Goal: Task Accomplishment & Management: Manage account settings

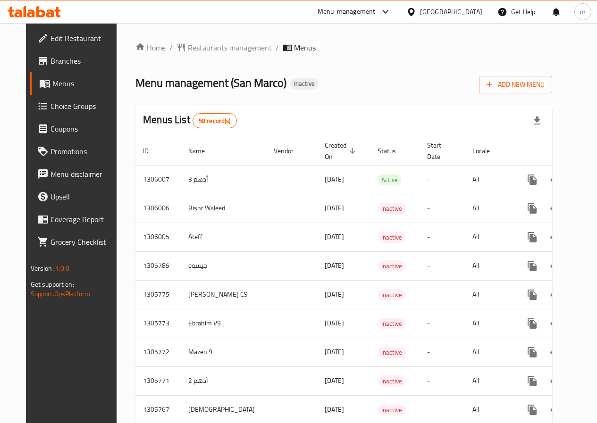
click at [537, 85] on span "Add New Menu" at bounding box center [515, 85] width 58 height 12
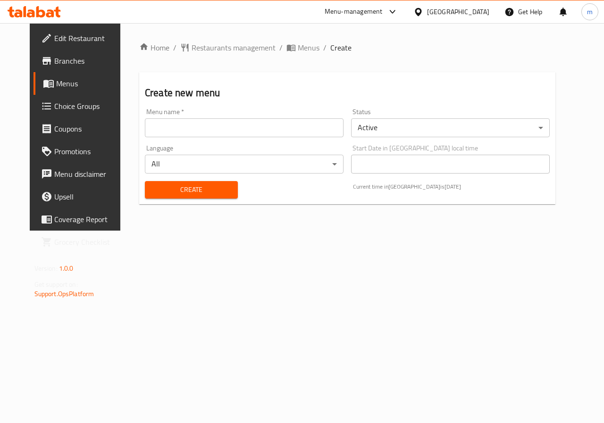
click at [234, 135] on input "text" at bounding box center [244, 127] width 199 height 19
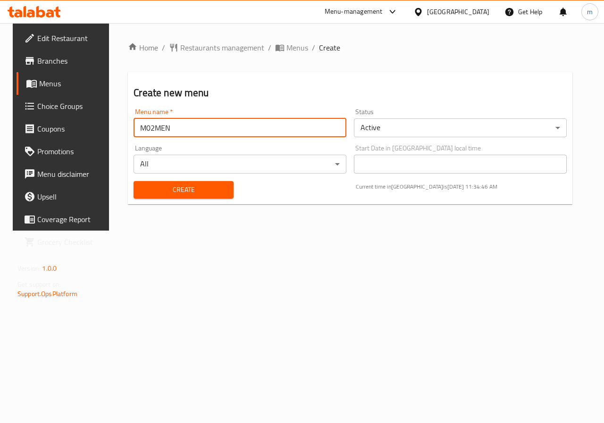
type input "M02MEN"
click at [164, 187] on span "Create" at bounding box center [183, 190] width 84 height 12
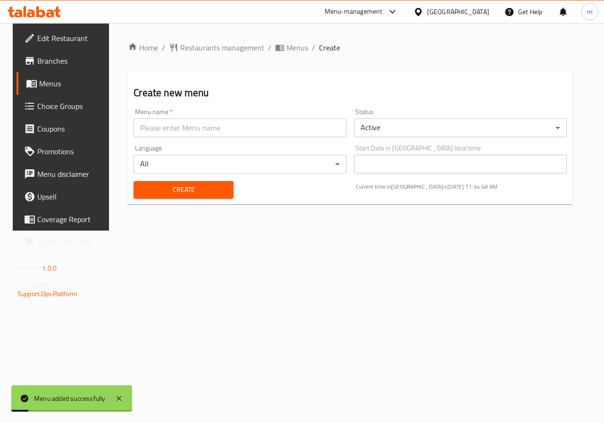
click at [50, 77] on link "Menus" at bounding box center [65, 83] width 97 height 23
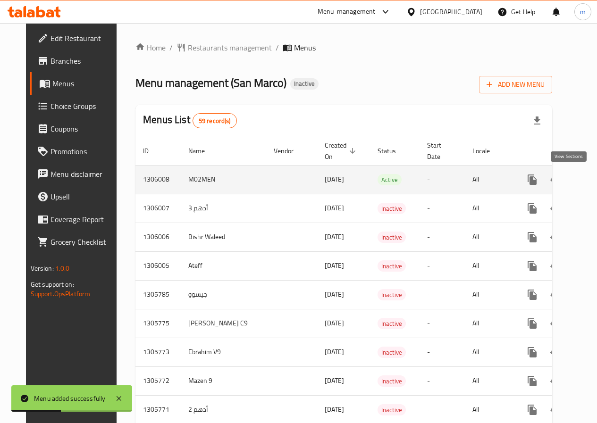
click at [595, 184] on icon "enhanced table" at bounding box center [600, 179] width 11 height 11
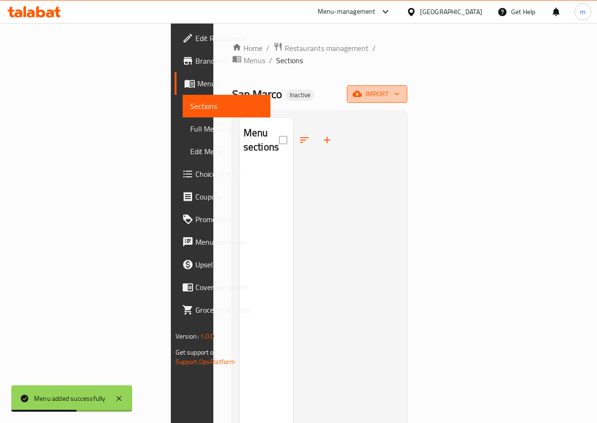
click at [400, 88] on span "import" at bounding box center [376, 94] width 45 height 12
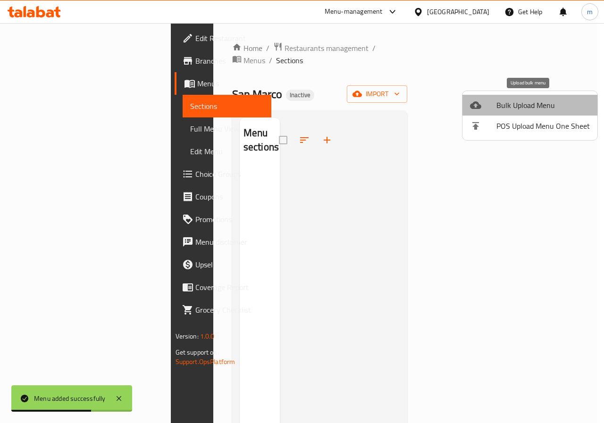
click at [538, 111] on span "Bulk Upload Menu" at bounding box center [542, 105] width 93 height 11
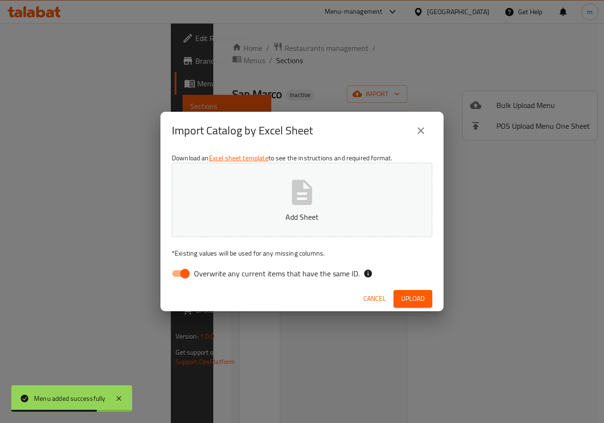
click at [330, 196] on button "Add Sheet" at bounding box center [302, 200] width 260 height 75
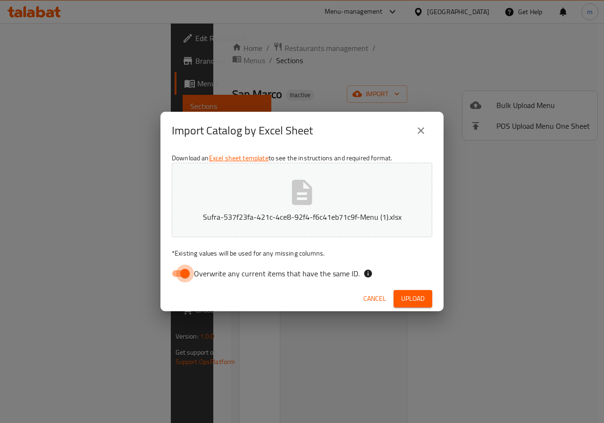
click at [185, 269] on input "Overwrite any current items that have the same ID." at bounding box center [185, 274] width 54 height 18
checkbox input "false"
click at [410, 300] on span "Upload" at bounding box center [413, 299] width 24 height 12
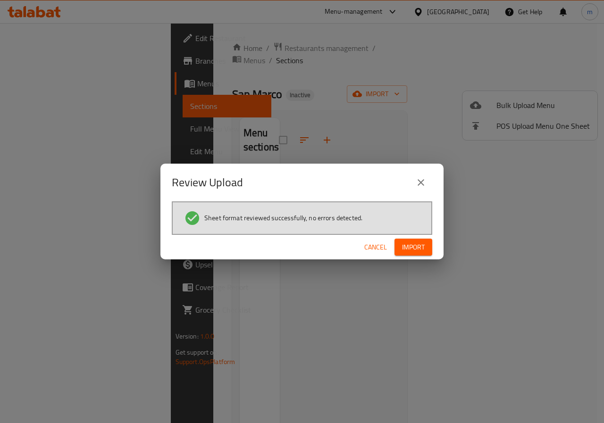
click at [418, 250] on span "Import" at bounding box center [413, 248] width 23 height 12
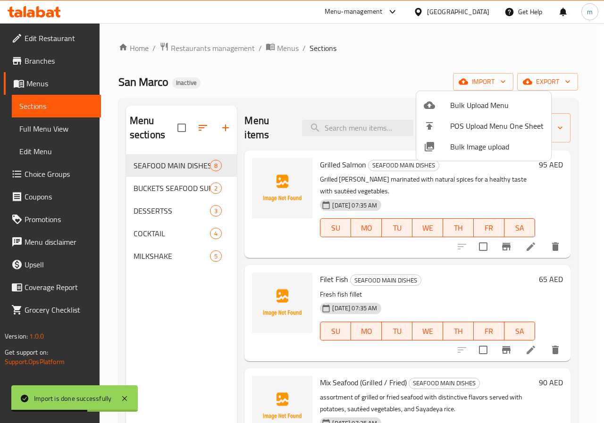
click at [52, 128] on div at bounding box center [302, 211] width 604 height 423
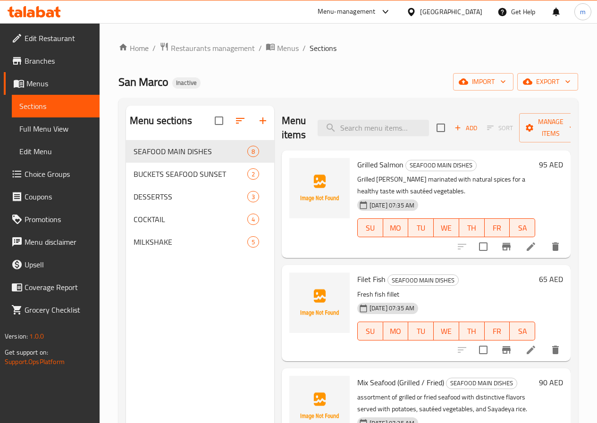
click at [52, 128] on span "Full Menu View" at bounding box center [55, 128] width 73 height 11
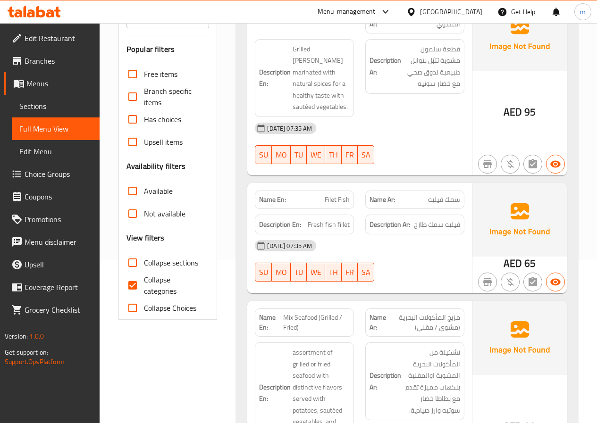
scroll to position [142, 0]
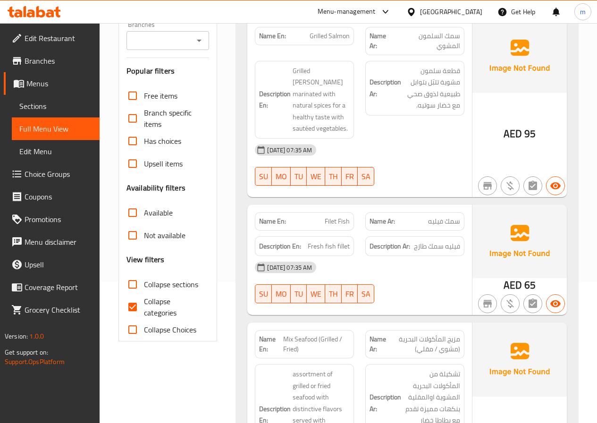
click at [149, 309] on span "Collapse categories" at bounding box center [173, 307] width 58 height 23
click at [144, 309] on input "Collapse categories" at bounding box center [132, 307] width 23 height 23
checkbox input "false"
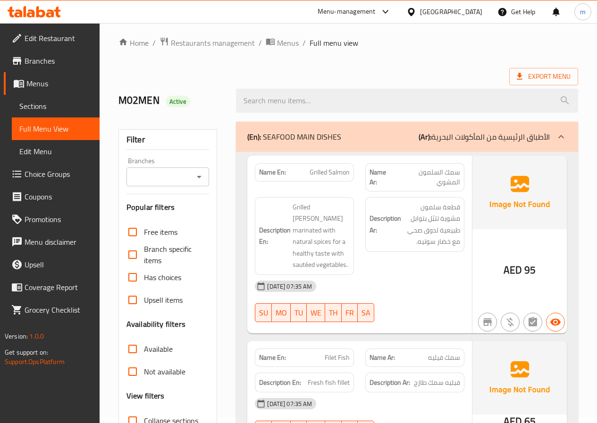
scroll to position [0, 0]
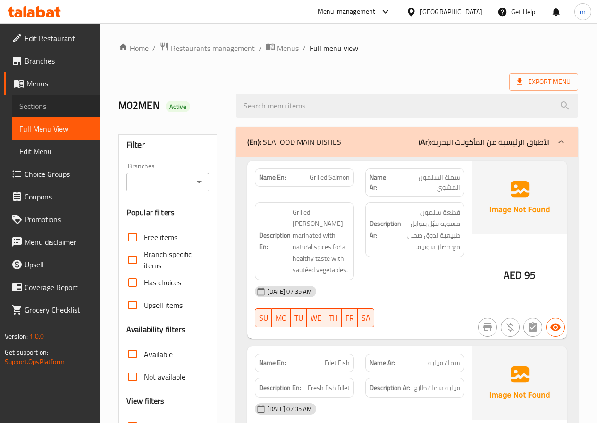
click at [42, 106] on span "Sections" at bounding box center [55, 105] width 73 height 11
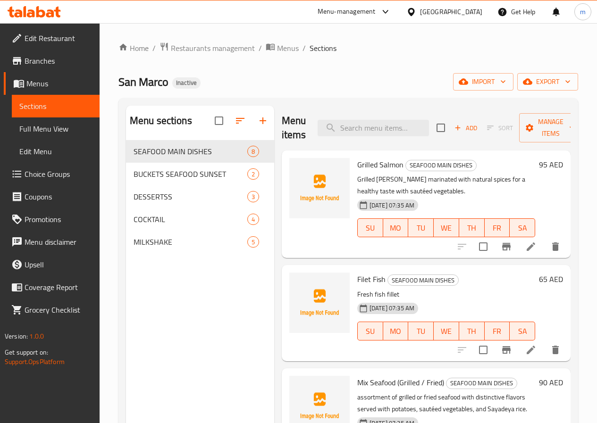
click at [527, 251] on icon at bounding box center [531, 247] width 8 height 8
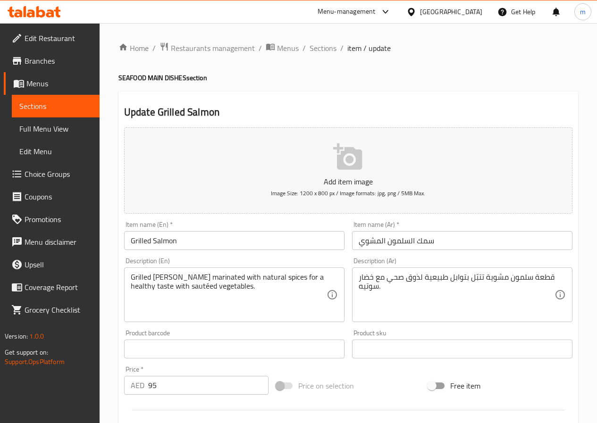
click at [424, 240] on input "سمك السلمون المشوي" at bounding box center [462, 240] width 220 height 19
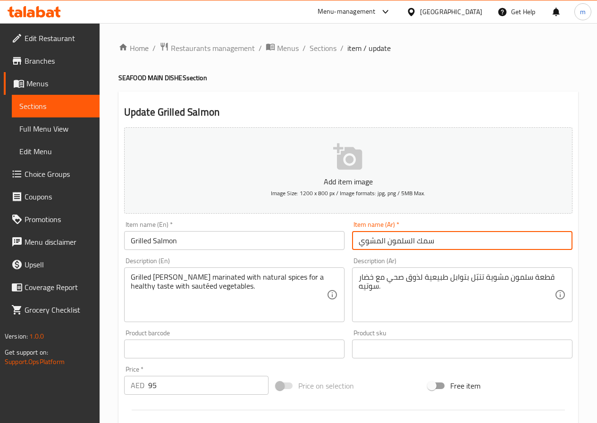
click at [420, 240] on input "سمك السلمون المشوي" at bounding box center [462, 240] width 220 height 19
drag, startPoint x: 408, startPoint y: 242, endPoint x: 414, endPoint y: 243, distance: 6.2
click at [414, 243] on input "السلمون المشوي" at bounding box center [462, 240] width 220 height 19
drag, startPoint x: 379, startPoint y: 241, endPoint x: 384, endPoint y: 243, distance: 5.5
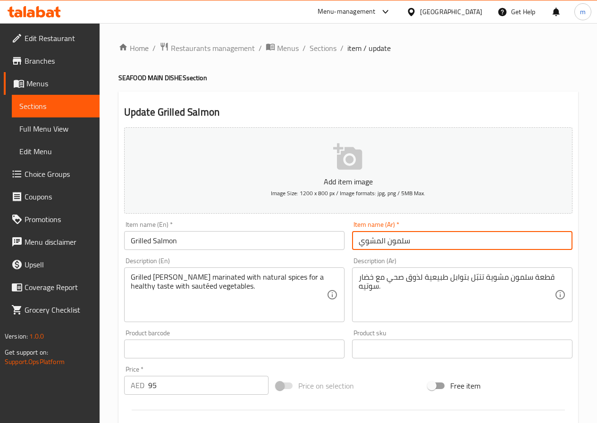
click at [384, 243] on input "سلمون المشوي" at bounding box center [462, 240] width 220 height 19
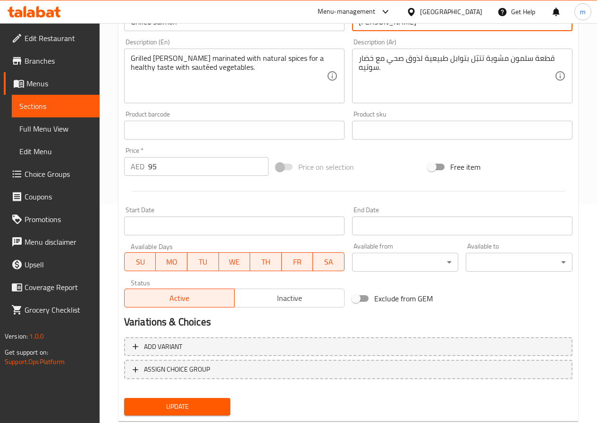
scroll to position [243, 0]
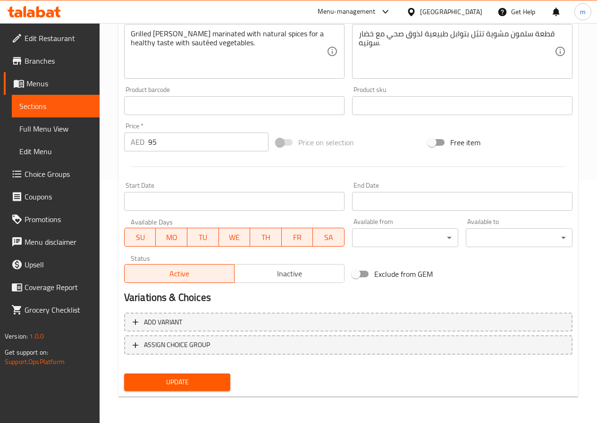
type input "[PERSON_NAME]"
click at [191, 381] on span "Update" at bounding box center [178, 383] width 92 height 12
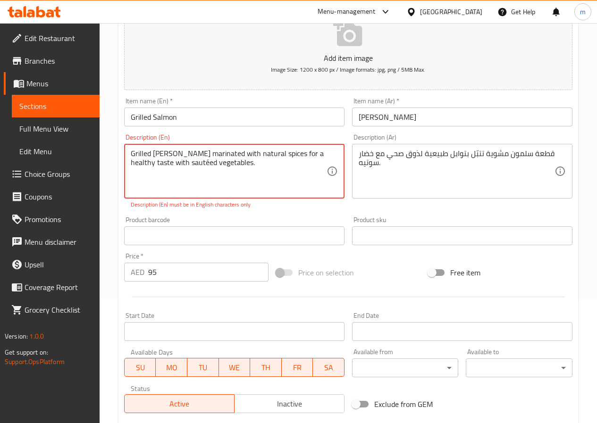
scroll to position [102, 0]
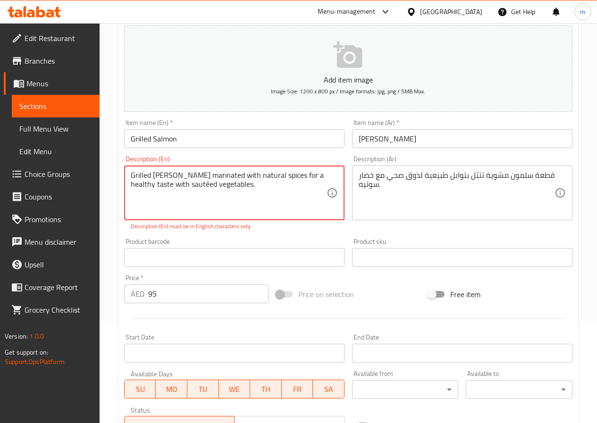
click at [263, 209] on textarea "Grilled salmon Patty marinated with natural spices for a healthy taste with sau…" at bounding box center [229, 193] width 196 height 45
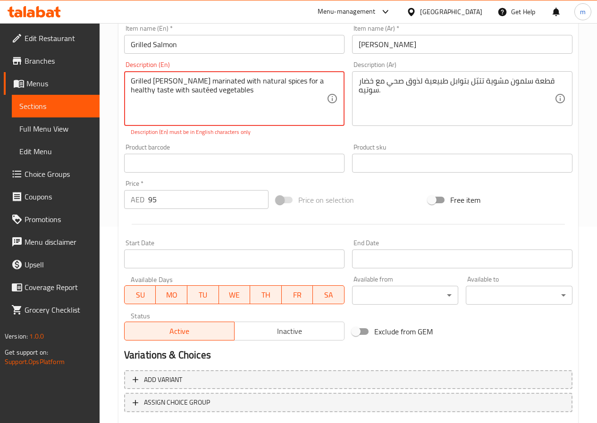
scroll to position [254, 0]
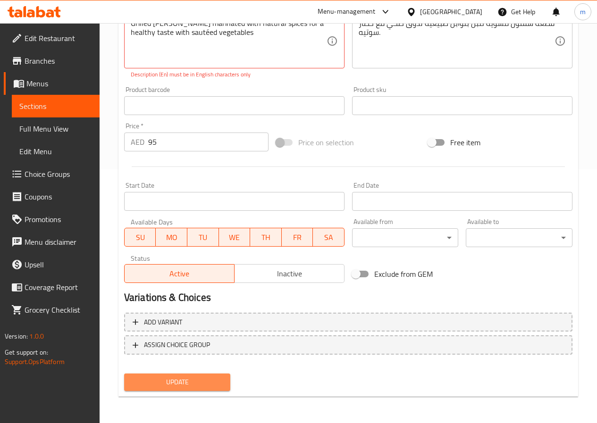
click at [192, 383] on span "Update" at bounding box center [178, 383] width 92 height 12
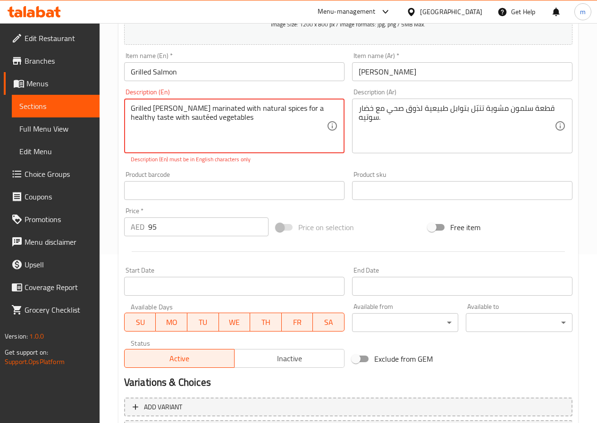
scroll to position [159, 0]
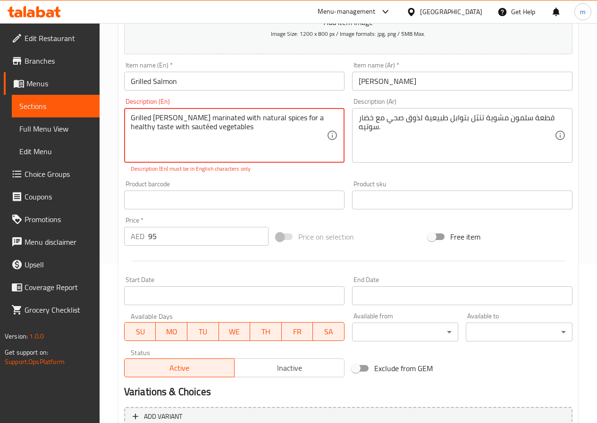
click at [201, 134] on textarea "Grilled salmon Patty marinated with natural spices for a healthy taste with sau…" at bounding box center [229, 135] width 196 height 45
click at [139, 131] on textarea "Grilled salmon Patty marinated with natural spices for a healthy taste with sau…" at bounding box center [229, 135] width 196 height 45
click at [129, 131] on div "Grilled salmon Patty marinated with natural spices for a healthy taste with sau…" at bounding box center [234, 135] width 220 height 55
click at [138, 125] on textarea "Grilled salmon Patty marinated with natural spices for a healthy taste with sau…" at bounding box center [229, 135] width 196 height 45
click at [314, 117] on textarea "Grilled salmon Patty marinated with natural spices for a healthy taste with sau…" at bounding box center [229, 135] width 196 height 45
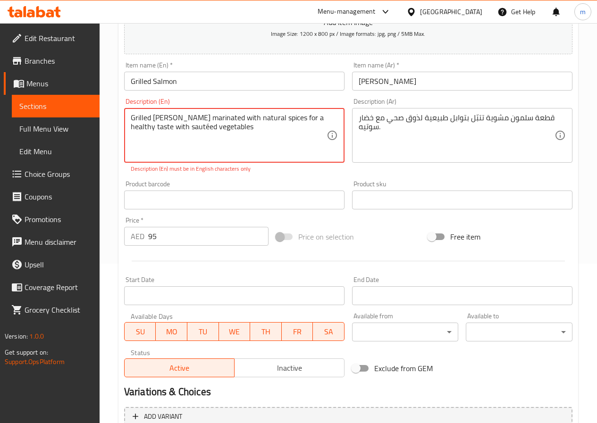
click at [255, 123] on textarea "Grilled salmon Patty marinated with natural spices for a healthy taste with sau…" at bounding box center [229, 135] width 196 height 45
click at [196, 125] on textarea "Grilled salmon Patty marinated with natural spices for a healthy taste with sau…" at bounding box center [229, 135] width 196 height 45
click at [237, 129] on textarea "Grilled salmon Patty marinated with natural spices for a healthy taste with sau…" at bounding box center [229, 135] width 196 height 45
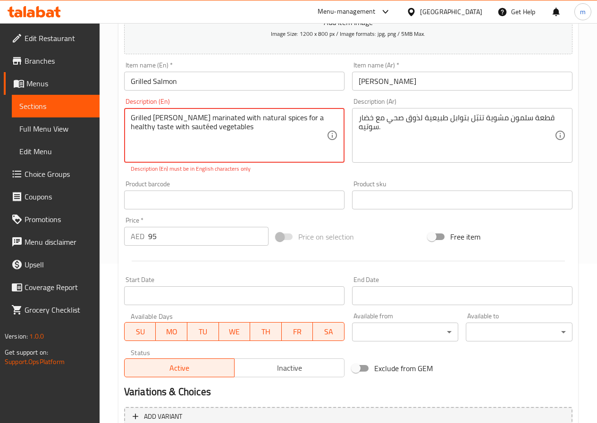
click at [237, 129] on textarea "Grilled salmon Patty marinated with natural spices for a healthy taste with sau…" at bounding box center [229, 135] width 196 height 45
paste textarea "e"
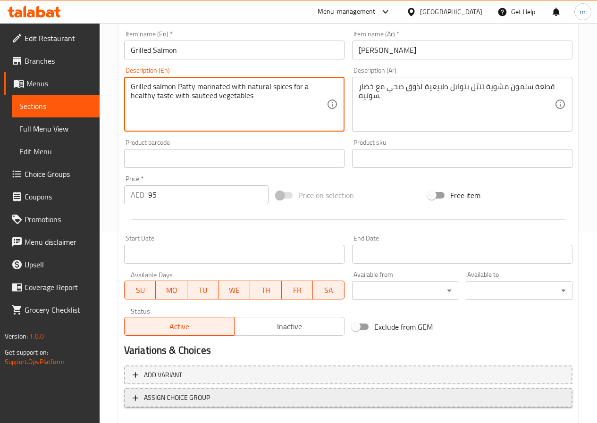
scroll to position [243, 0]
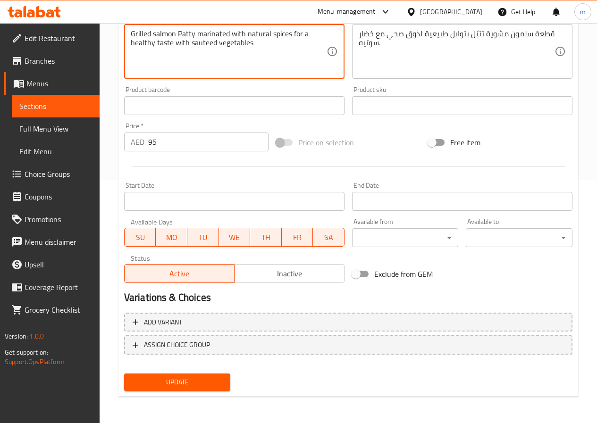
type textarea "Grilled salmon Patty marinated with natural spices for a healthy taste with sau…"
click at [196, 381] on span "Update" at bounding box center [178, 383] width 92 height 12
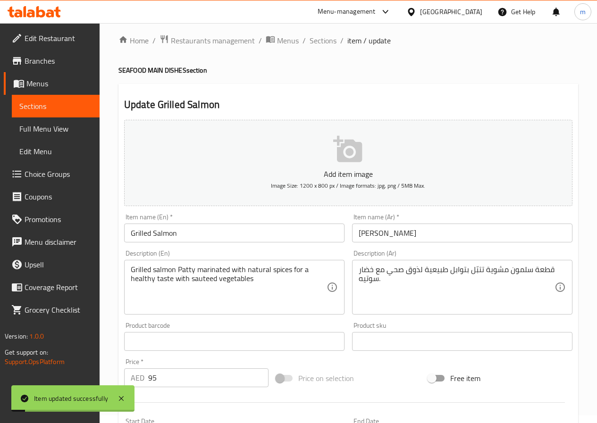
scroll to position [0, 0]
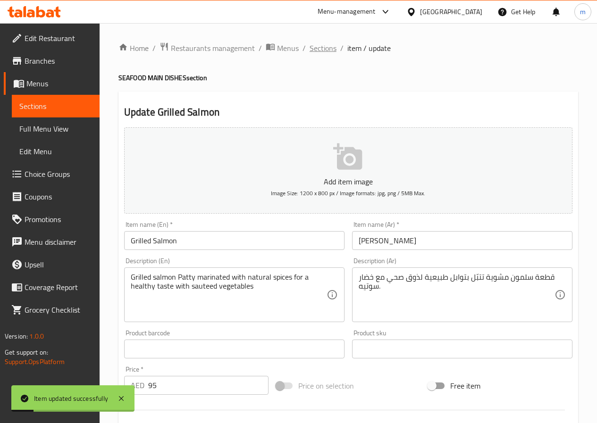
click at [316, 52] on span "Sections" at bounding box center [323, 47] width 27 height 11
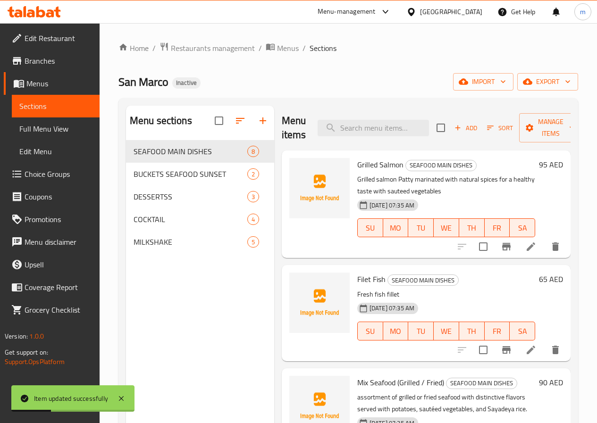
click at [58, 126] on span "Full Menu View" at bounding box center [55, 128] width 73 height 11
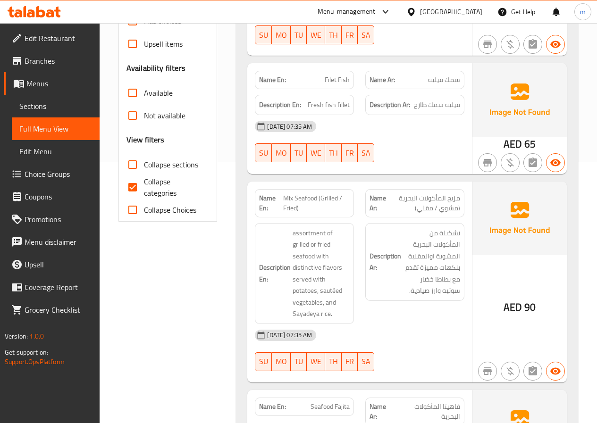
scroll to position [283, 0]
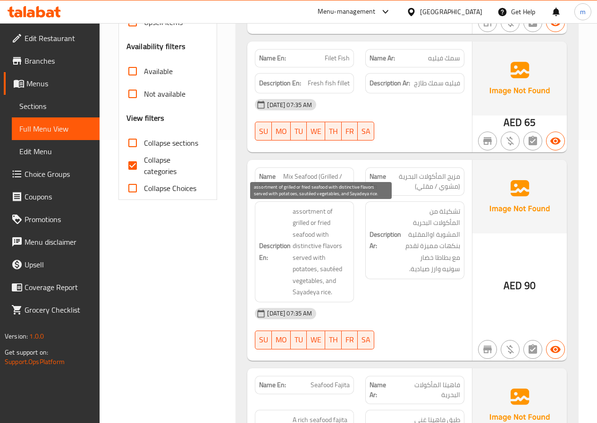
click at [301, 211] on span "assortment of grilled or fried seafood with distinctive flavors served with pot…" at bounding box center [321, 252] width 57 height 92
click at [303, 234] on span "assortment of grilled or fried seafood with distinctive flavors served with pot…" at bounding box center [321, 252] width 57 height 92
click at [328, 247] on span "assortment of grilled or fried seafood with distinctive flavors served with pot…" at bounding box center [321, 252] width 57 height 92
click at [314, 262] on span "assortment of grilled or fried seafood with distinctive flavors served with pot…" at bounding box center [321, 252] width 57 height 92
click at [318, 273] on span "assortment of grilled or fried seafood with distinctive flavors served with pot…" at bounding box center [321, 252] width 57 height 92
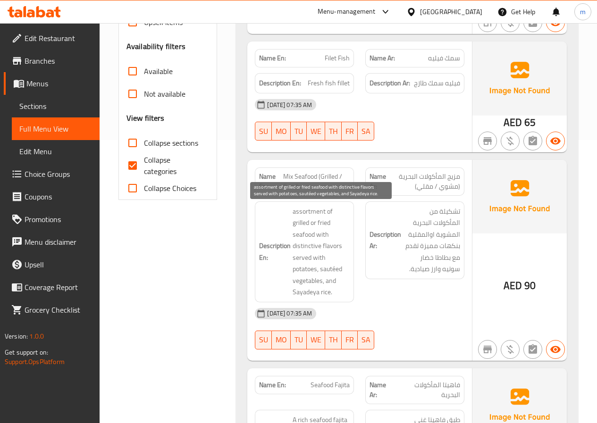
click at [319, 284] on span "assortment of grilled or fried seafood with distinctive flavors served with pot…" at bounding box center [321, 252] width 57 height 92
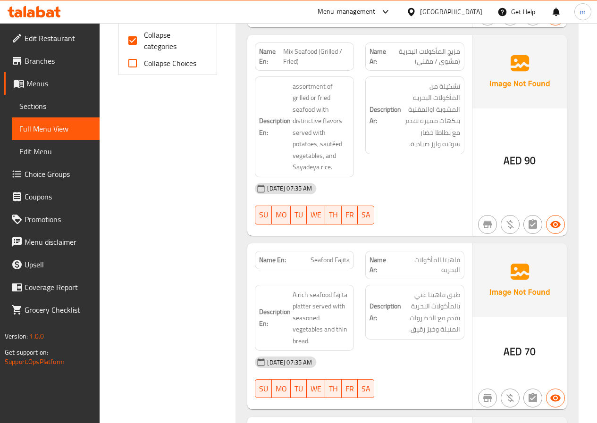
scroll to position [425, 0]
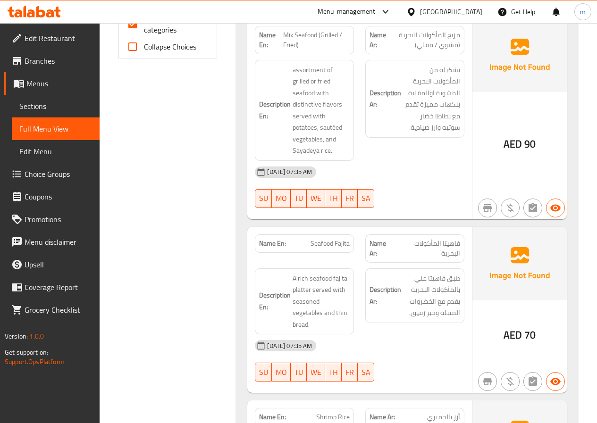
click at [387, 281] on h6 "Description Ar: طبق فاهيتا غني بالمأكولات البحرية يقدم مع الخضروات المتبلة وخبز…" at bounding box center [414, 296] width 91 height 46
click at [403, 281] on span "طبق فاهيتا غني بالمأكولات البحرية يقدم مع الخضروات المتبلة وخبز رقيق." at bounding box center [431, 296] width 57 height 46
click at [323, 277] on span "A rich seafood fajita platter served with seasoned vegetables and thin bread." at bounding box center [321, 302] width 57 height 58
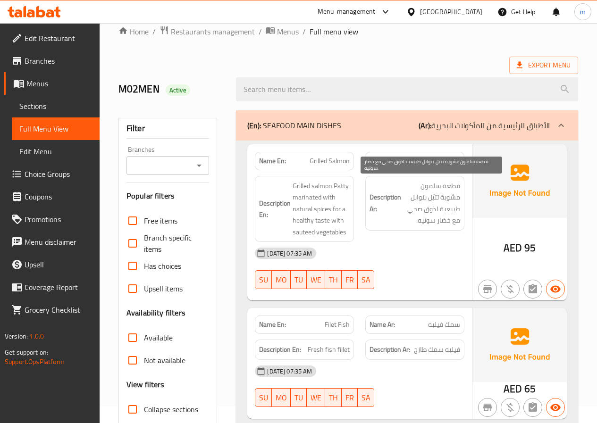
scroll to position [0, 0]
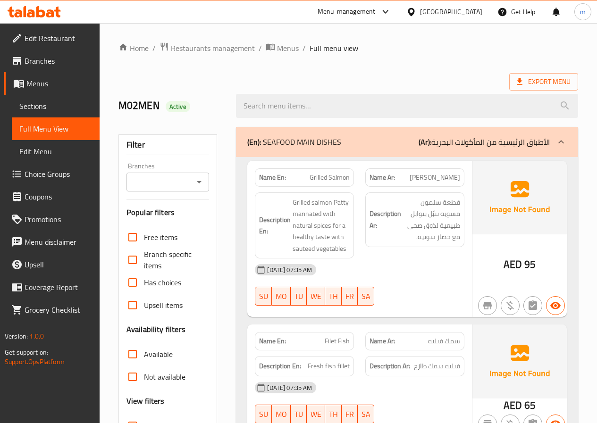
click at [457, 149] on div "(En): SEAFOOD MAIN DISHES (Ar): الأطباق الرئيسية من المأكولات البحرية" at bounding box center [407, 142] width 342 height 30
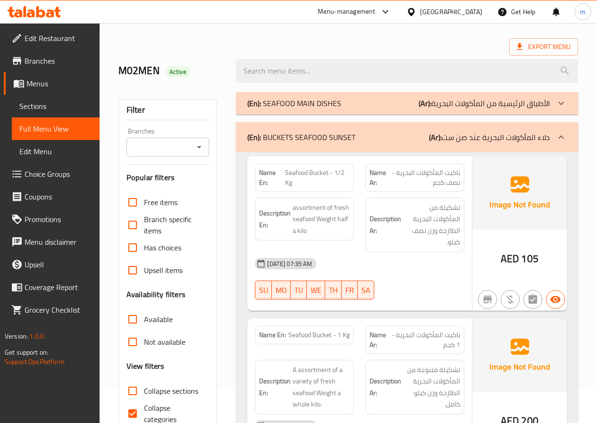
scroll to position [94, 0]
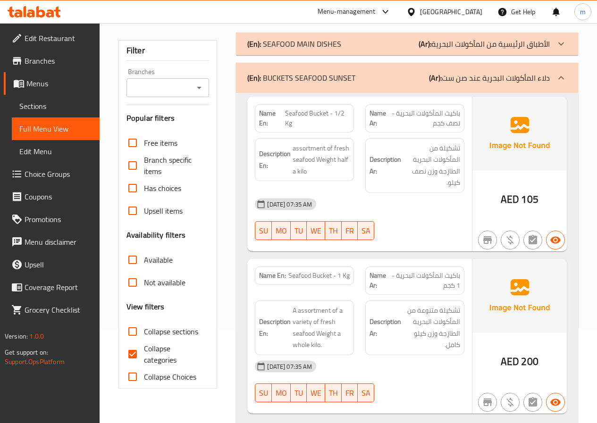
click at [420, 117] on span "باكيت المأكولات البحرية - نصف كجم" at bounding box center [424, 119] width 72 height 20
click at [46, 108] on span "Sections" at bounding box center [55, 105] width 73 height 11
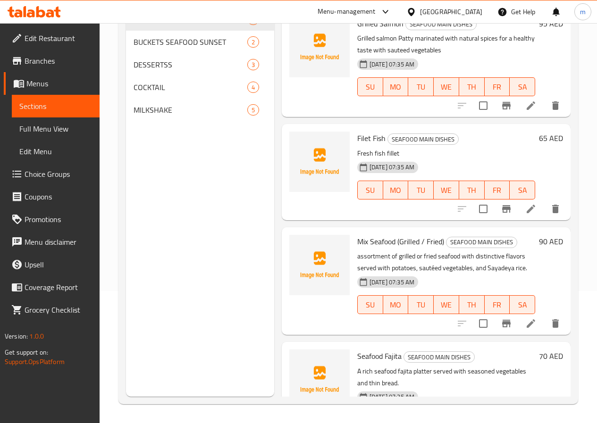
scroll to position [3, 0]
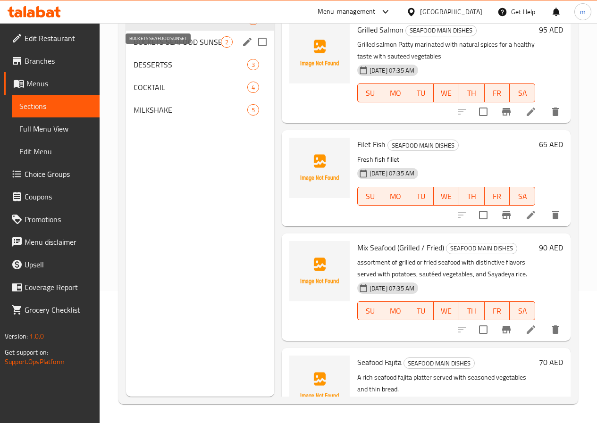
click at [172, 48] on span "BUCKETS SEAFOOD SUNSET" at bounding box center [177, 41] width 87 height 11
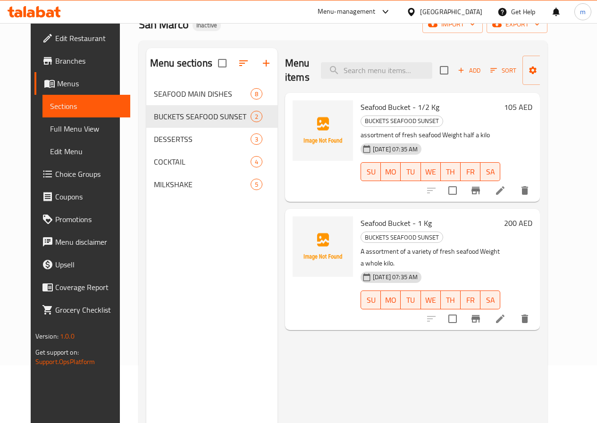
scroll to position [38, 0]
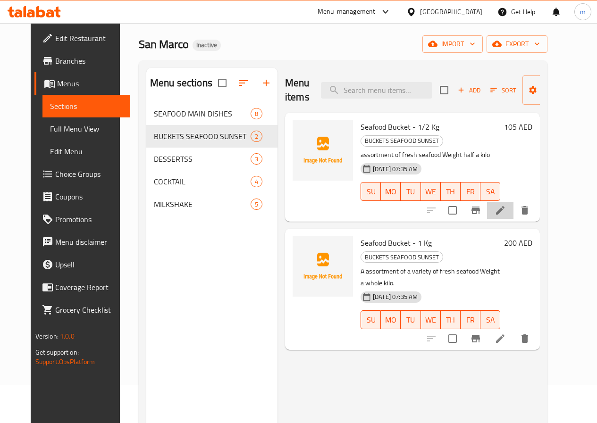
click at [506, 205] on icon at bounding box center [499, 210] width 11 height 11
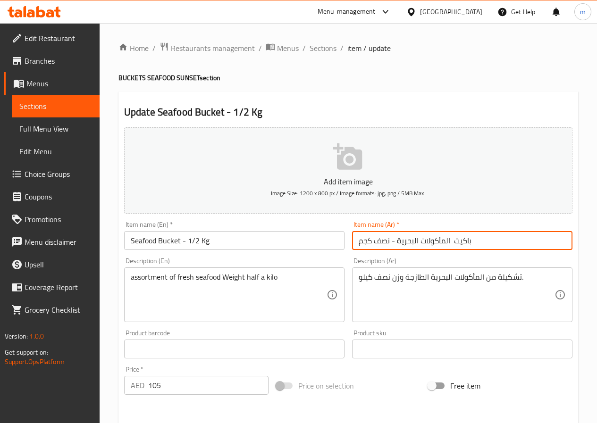
click at [376, 250] on input "باكيت المأكولات البحرية - نصف كجم" at bounding box center [462, 240] width 220 height 19
click at [366, 245] on input "باكيت المأكولات البحرية - نصف كجم" at bounding box center [462, 240] width 220 height 19
drag, startPoint x: 356, startPoint y: 240, endPoint x: 390, endPoint y: 247, distance: 35.2
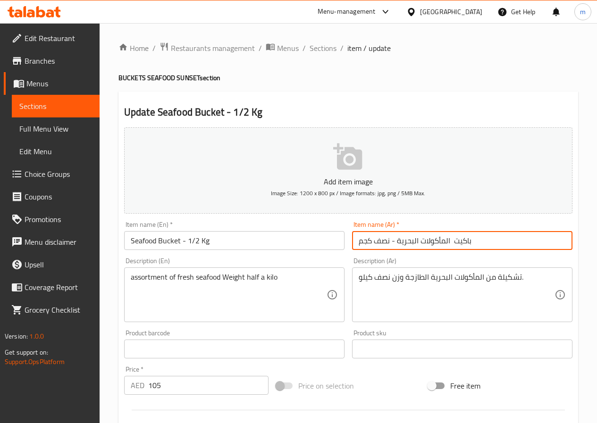
click at [390, 247] on input "باكيت المأكولات البحرية - نصف كجم" at bounding box center [462, 240] width 220 height 19
paste input "1/2 كيلو"
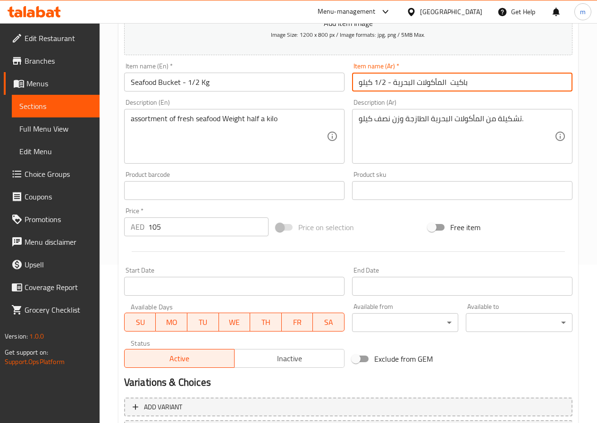
scroll to position [243, 0]
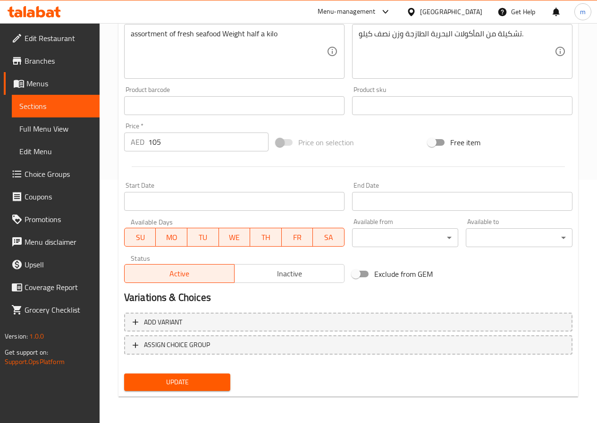
type input "باكيت المأكولات البحرية - 1/2 كيلو"
click at [214, 380] on span "Update" at bounding box center [178, 383] width 92 height 12
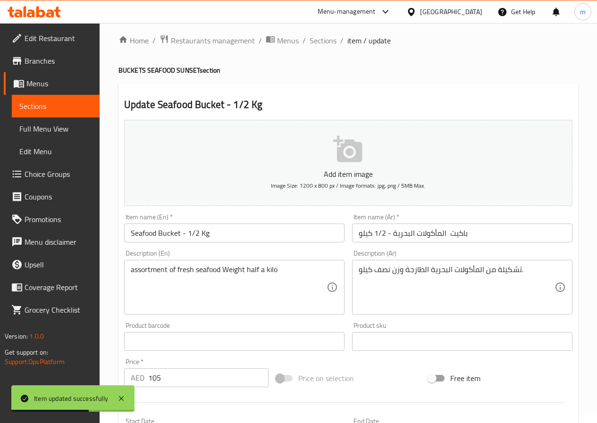
scroll to position [0, 0]
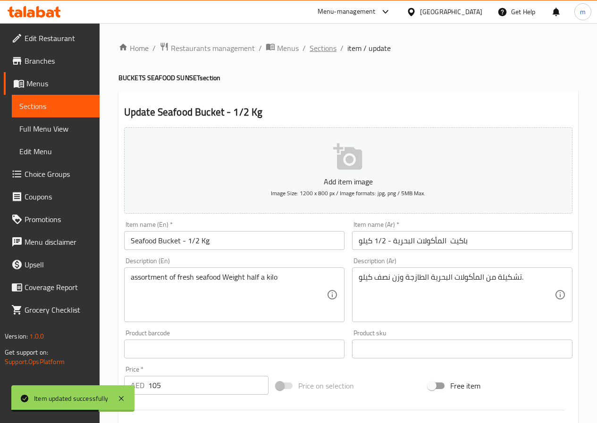
click at [320, 47] on span "Sections" at bounding box center [323, 47] width 27 height 11
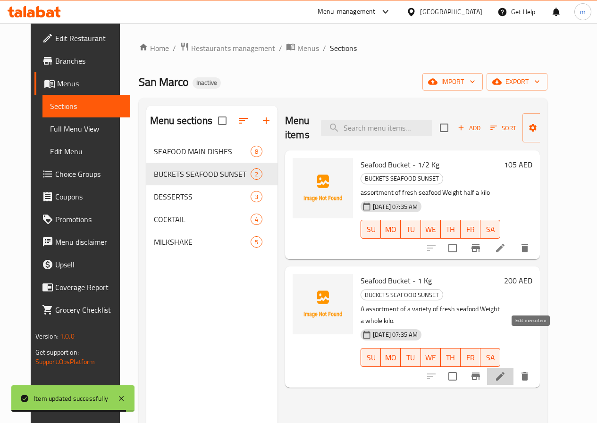
click at [506, 371] on icon at bounding box center [499, 376] width 11 height 11
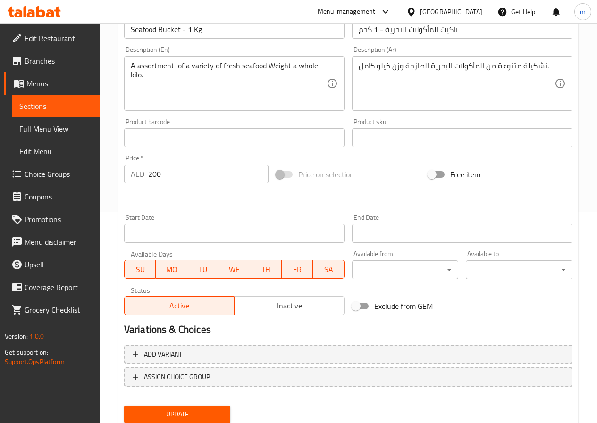
scroll to position [243, 0]
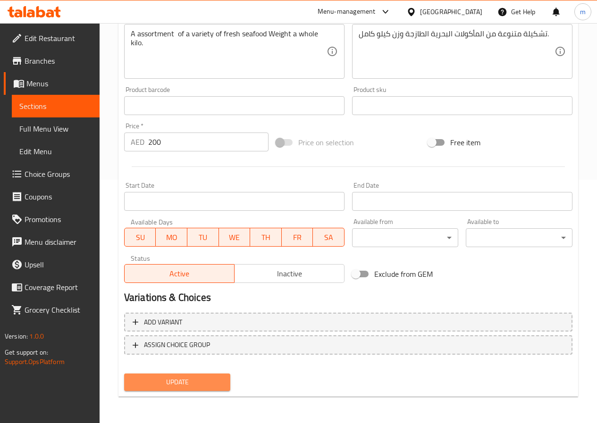
click at [206, 377] on span "Update" at bounding box center [178, 383] width 92 height 12
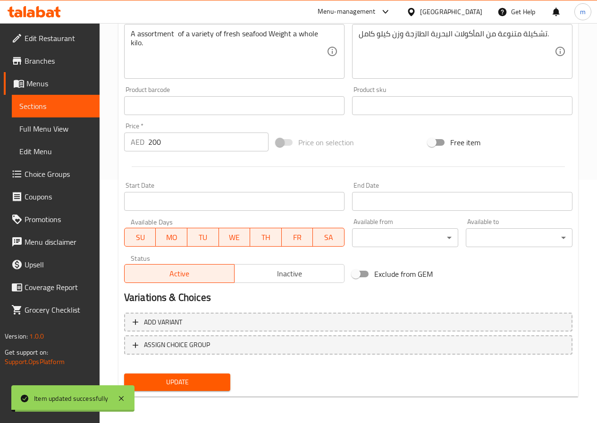
click at [51, 130] on span "Full Menu View" at bounding box center [55, 128] width 73 height 11
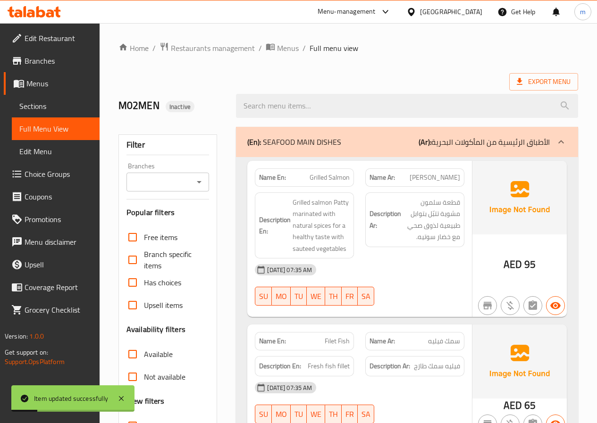
click at [456, 152] on div "(En): SEAFOOD MAIN DISHES (Ar): الأطباق الرئيسية من المأكولات البحرية" at bounding box center [407, 142] width 342 height 30
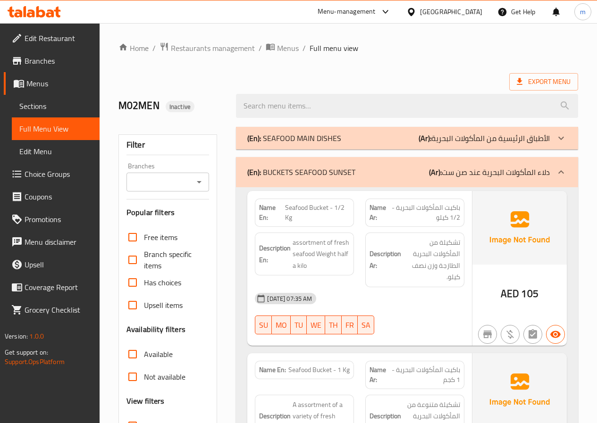
click at [477, 167] on p "(Ar): دلاء المأكولات البحرية عند صن ست" at bounding box center [489, 172] width 121 height 11
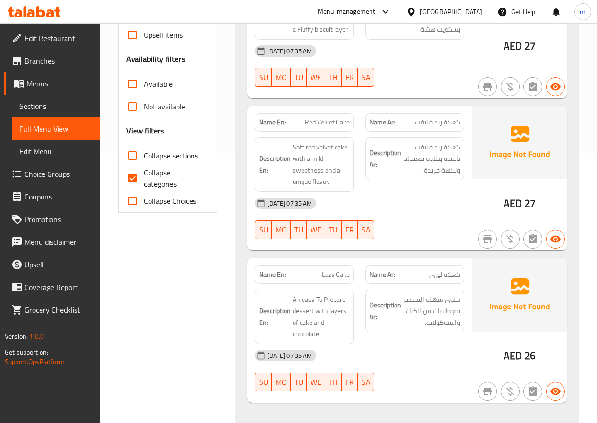
scroll to position [283, 0]
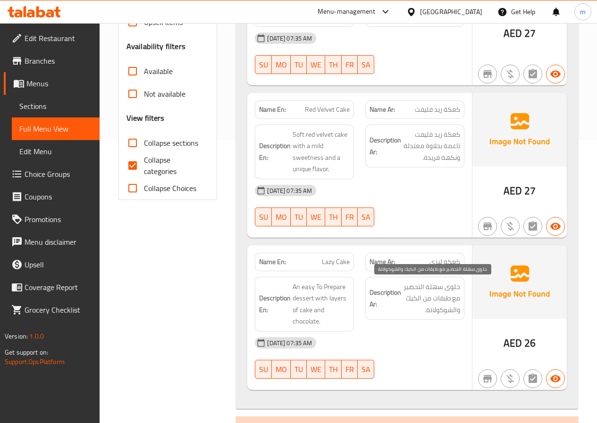
click at [425, 288] on span "حلوى سهلة التحضير مع طبقات من الكيك والشوكولاتة." at bounding box center [431, 298] width 57 height 35
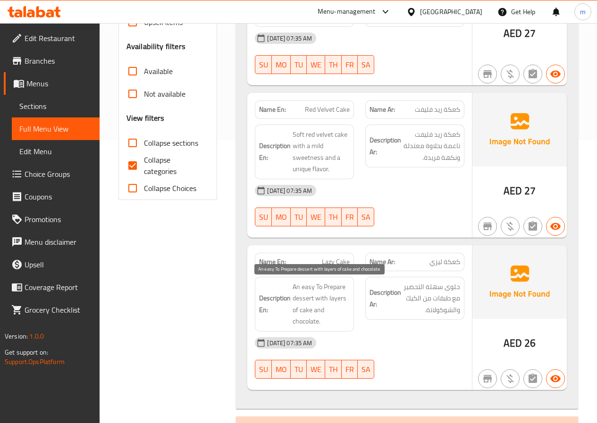
click at [308, 300] on span "An easy To Prepare dessert with layers of cake and chocolate." at bounding box center [321, 304] width 57 height 46
click at [303, 300] on span "An easy To Prepare dessert with layers of cake and chocolate." at bounding box center [321, 304] width 57 height 46
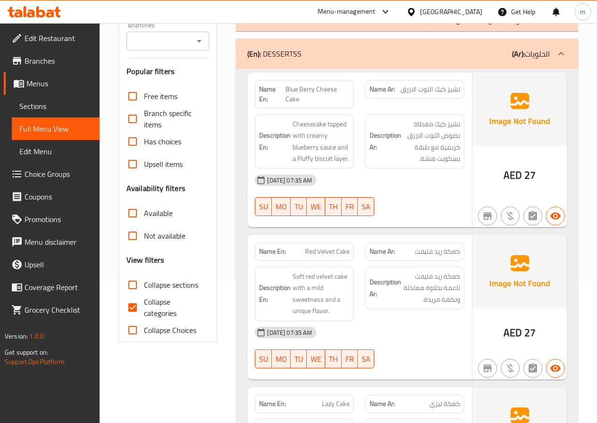
scroll to position [0, 0]
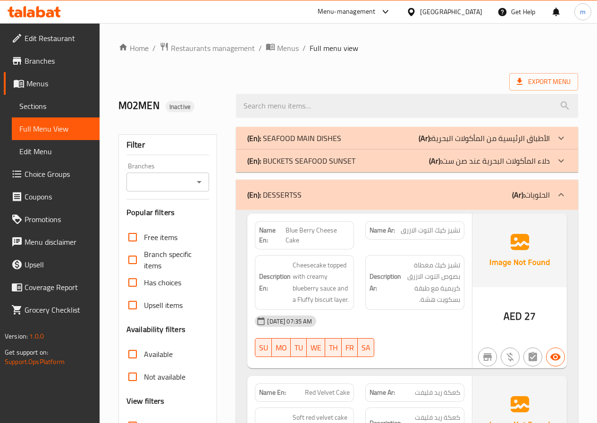
click at [465, 205] on div "(En): DESSERTSS (Ar): الحلويات" at bounding box center [407, 195] width 342 height 30
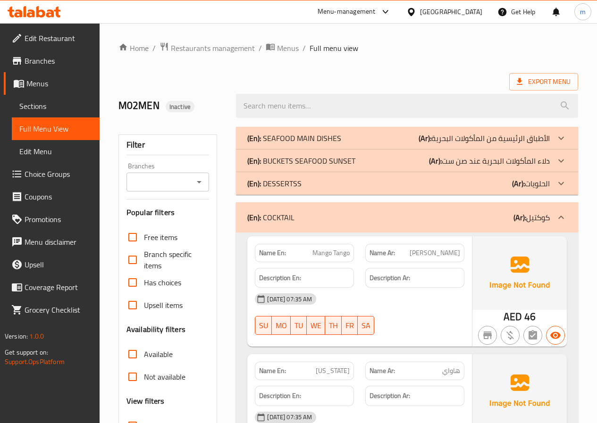
click at [454, 144] on div "(En): DESSERTSS (Ar): الحلويات" at bounding box center [398, 138] width 302 height 11
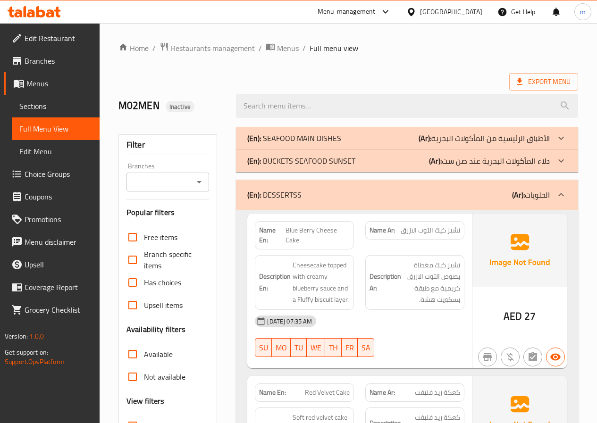
click at [486, 201] on div "(En): DESSERTSS (Ar): الحلويات" at bounding box center [407, 195] width 342 height 30
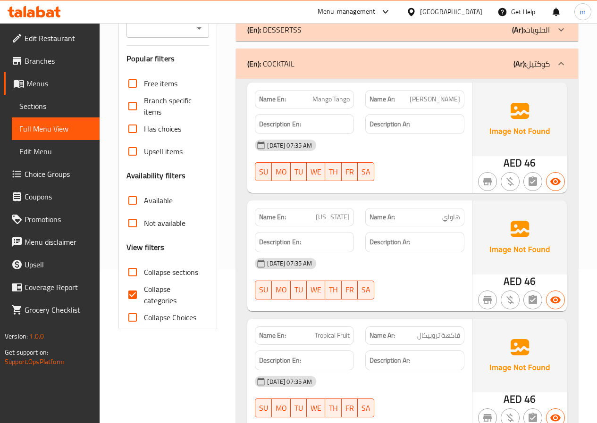
scroll to position [25, 0]
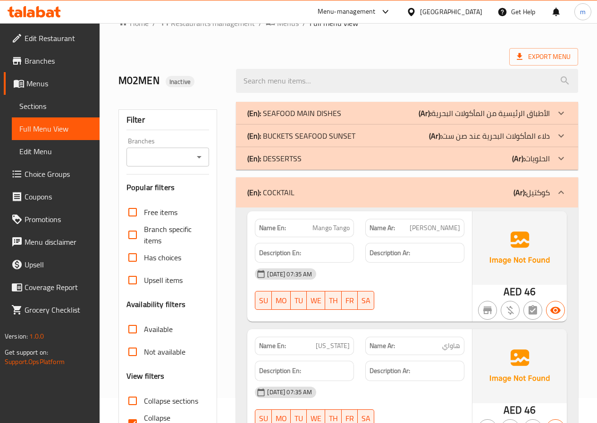
click at [353, 112] on div "(En): SEAFOOD MAIN DISHES (Ar): الأطباق الرئيسية من المأكولات البحرية" at bounding box center [398, 113] width 302 height 11
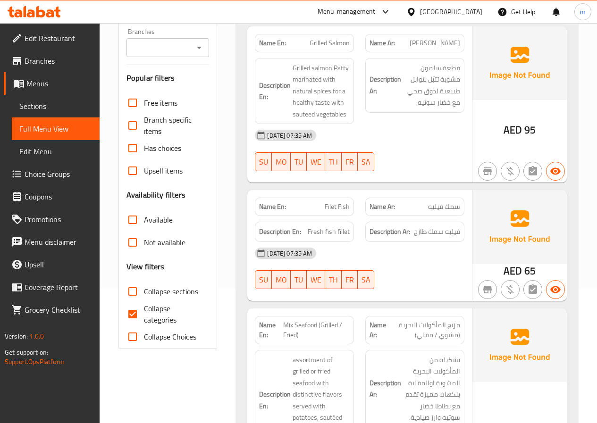
scroll to position [167, 0]
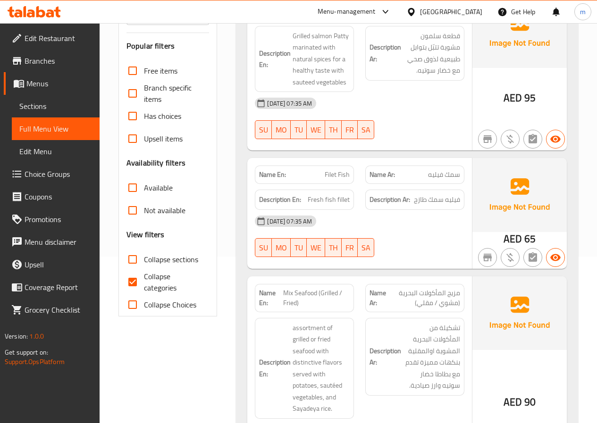
click at [322, 298] on span "Mix Seafood (Grilled / Fried)" at bounding box center [316, 298] width 67 height 20
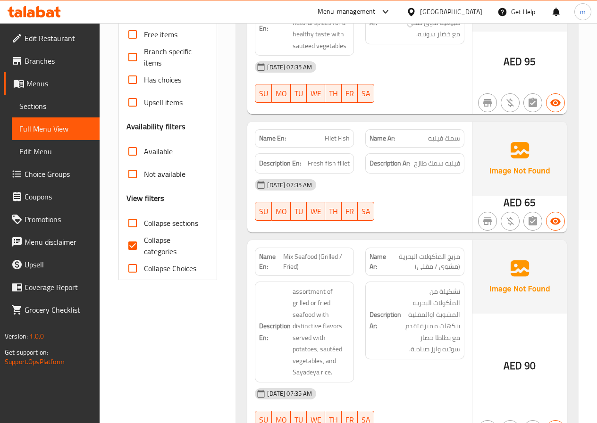
scroll to position [261, 0]
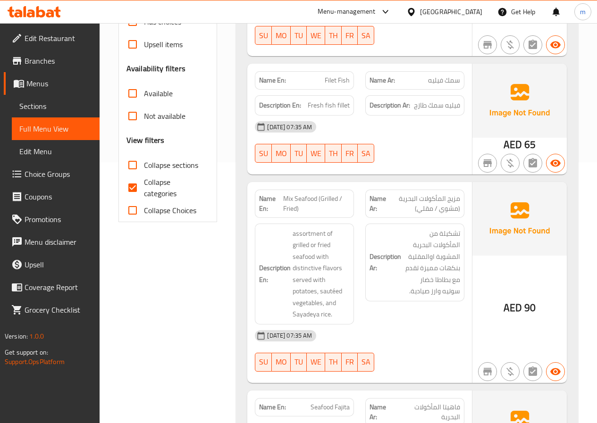
click at [40, 110] on span "Sections" at bounding box center [55, 105] width 73 height 11
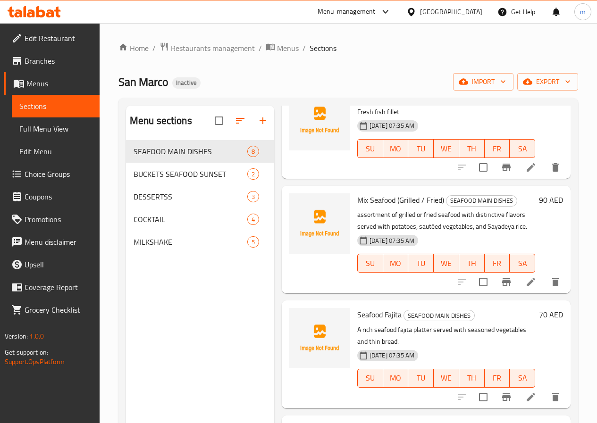
scroll to position [189, 0]
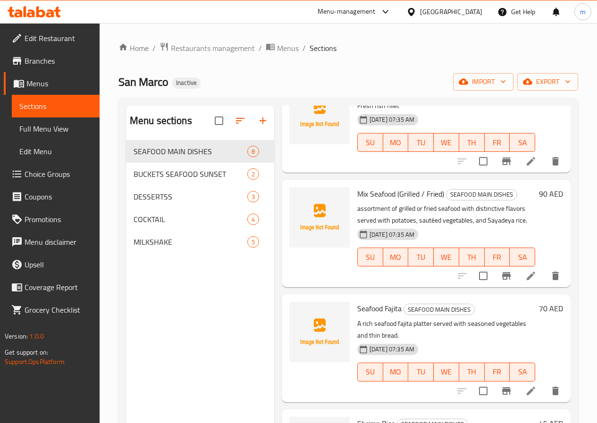
click at [526, 281] on icon at bounding box center [530, 275] width 11 height 11
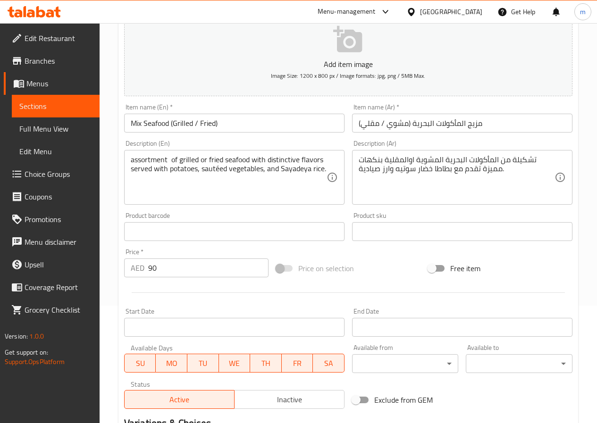
scroll to position [102, 0]
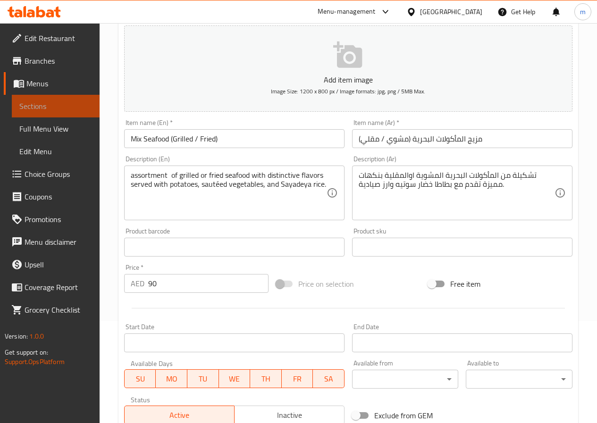
click at [57, 110] on span "Sections" at bounding box center [55, 105] width 73 height 11
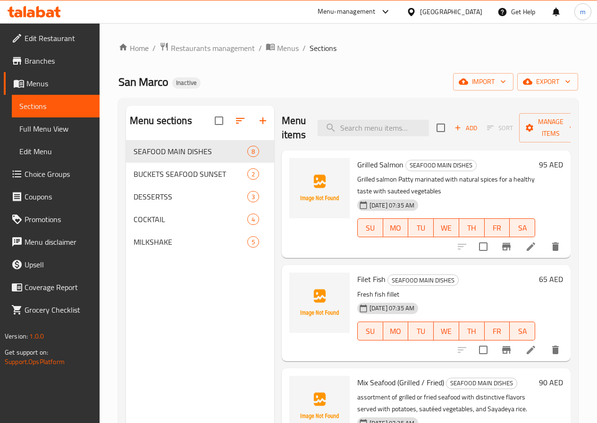
click at [518, 350] on li at bounding box center [531, 350] width 26 height 17
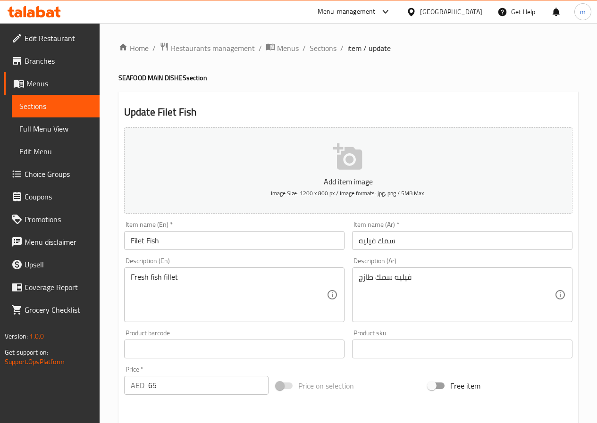
click at [53, 117] on link "Sections" at bounding box center [56, 106] width 88 height 23
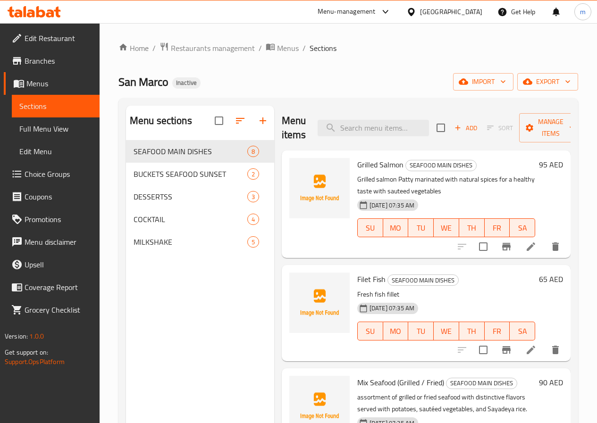
click at [54, 103] on span "Sections" at bounding box center [55, 105] width 73 height 11
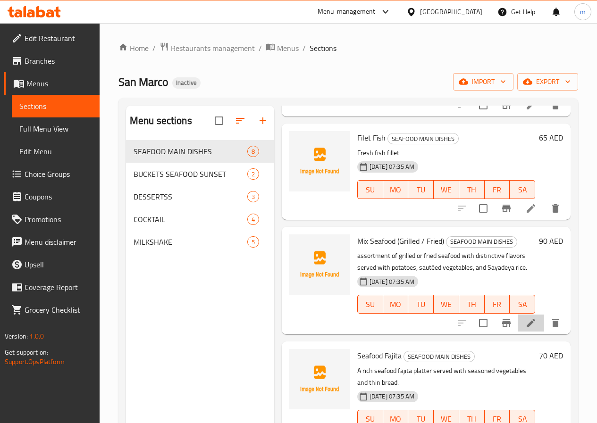
click at [520, 330] on li at bounding box center [531, 323] width 26 height 17
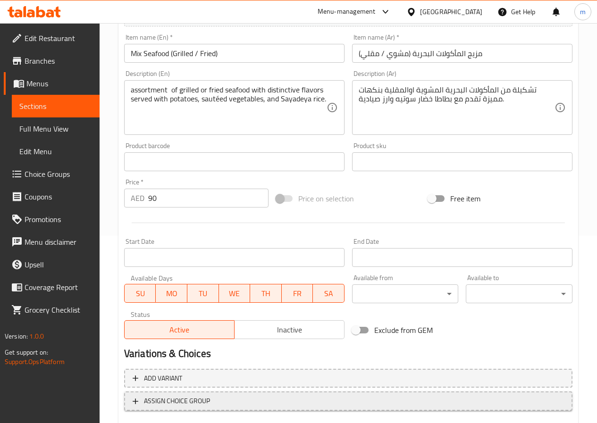
scroll to position [243, 0]
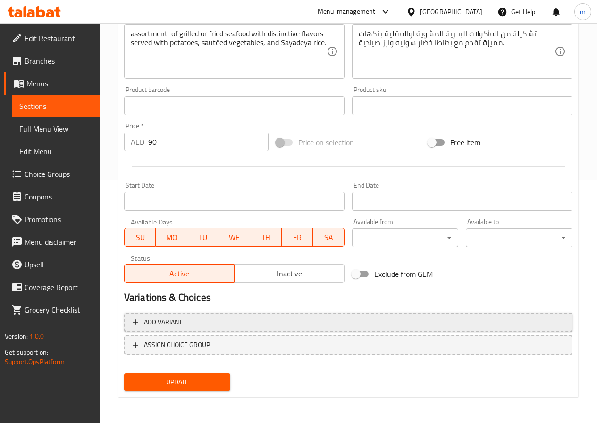
click at [179, 321] on span "Add variant" at bounding box center [163, 323] width 38 height 12
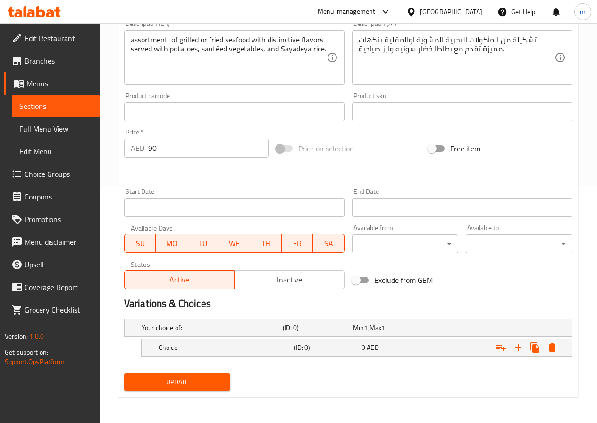
scroll to position [237, 0]
click at [509, 333] on div "Your choice of: (ID: 0) Min 1 , Max 1" at bounding box center [351, 328] width 423 height 21
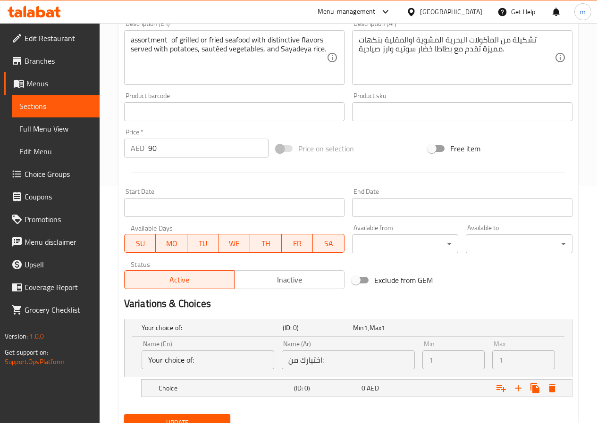
click at [212, 365] on input "Your choice of:" at bounding box center [208, 360] width 133 height 19
click at [517, 385] on icon "Expand" at bounding box center [517, 388] width 11 height 11
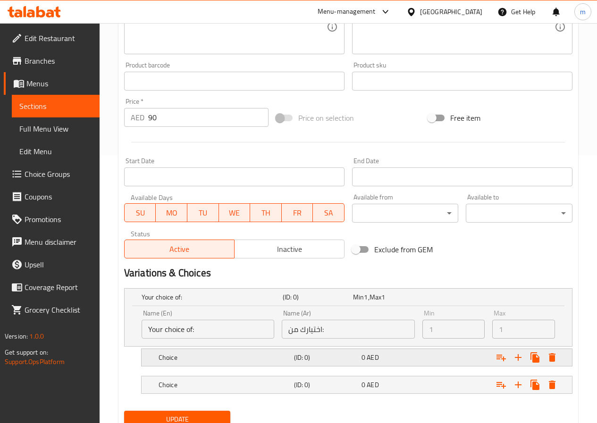
scroll to position [305, 0]
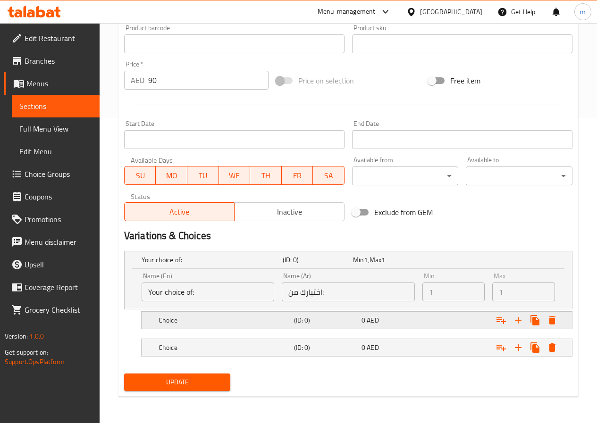
click at [202, 265] on h5 "Choice" at bounding box center [210, 259] width 137 height 9
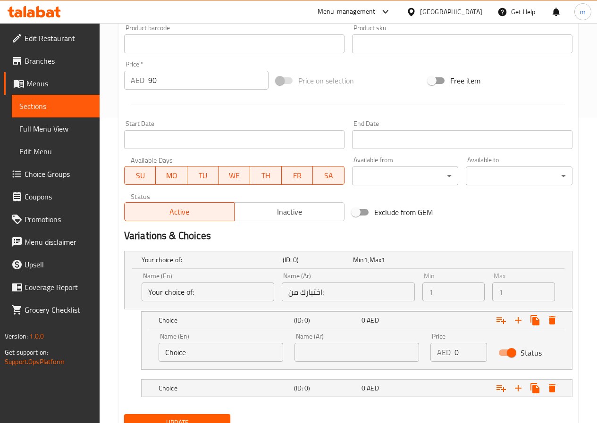
click at [204, 352] on input "Choice" at bounding box center [221, 352] width 125 height 19
type input "ج"
type input "Grilled"
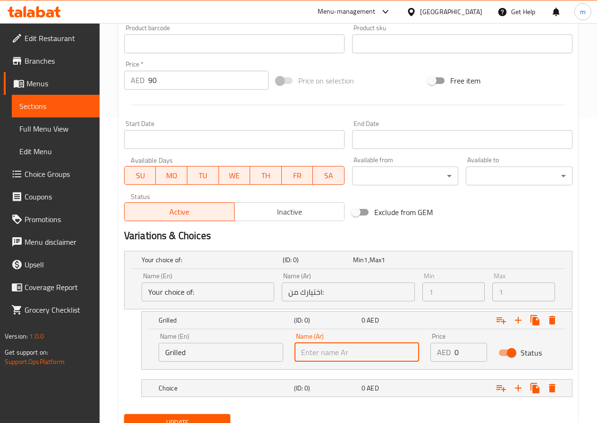
click at [346, 346] on input "text" at bounding box center [356, 352] width 125 height 19
type input "ك"
type input "مشوي"
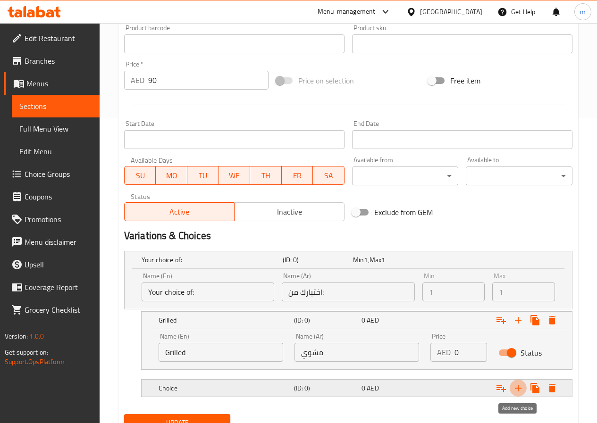
click at [518, 391] on icon "Expand" at bounding box center [518, 388] width 7 height 7
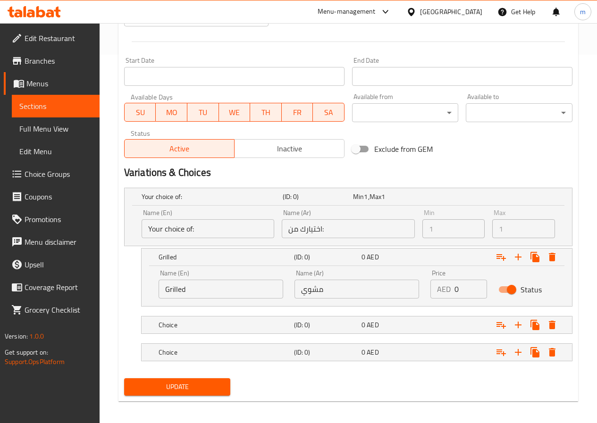
scroll to position [373, 0]
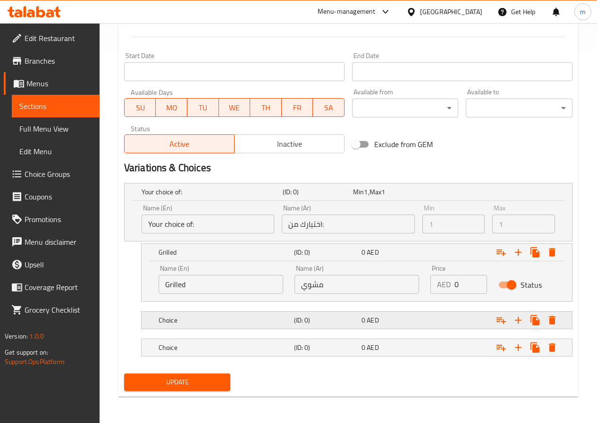
click at [217, 199] on div "Choice" at bounding box center [210, 191] width 141 height 13
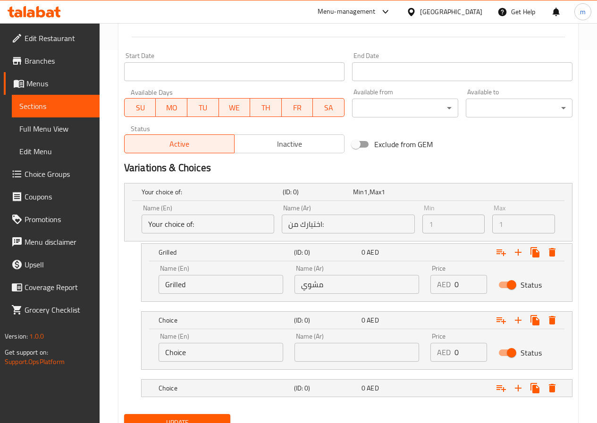
click at [218, 361] on input "Choice" at bounding box center [221, 352] width 125 height 19
type input "Fried"
click at [310, 353] on input "text" at bounding box center [356, 352] width 125 height 19
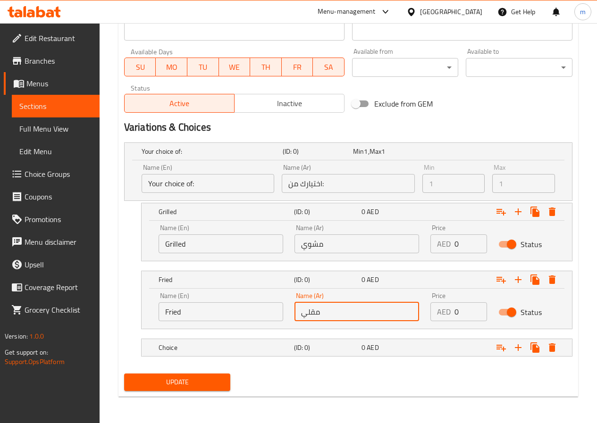
type input "مقلي"
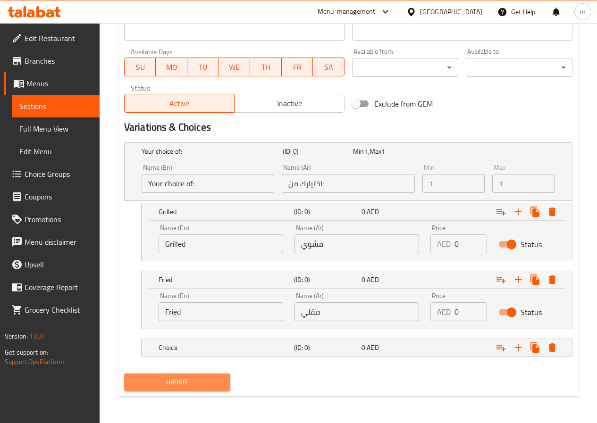
click at [185, 380] on span "Update" at bounding box center [178, 383] width 92 height 12
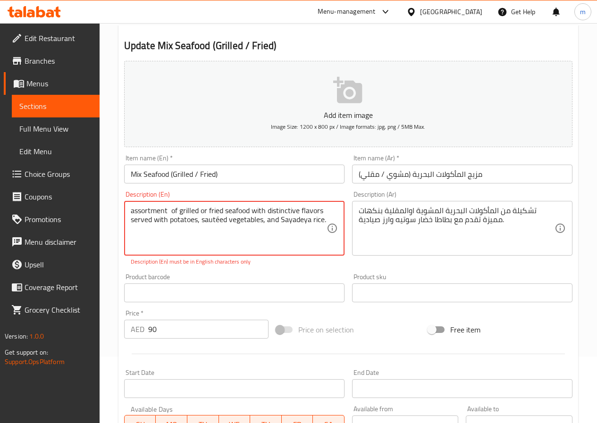
click at [218, 221] on textarea "assortment of grilled or fried seafood with distinctive flavors served with pot…" at bounding box center [229, 228] width 196 height 45
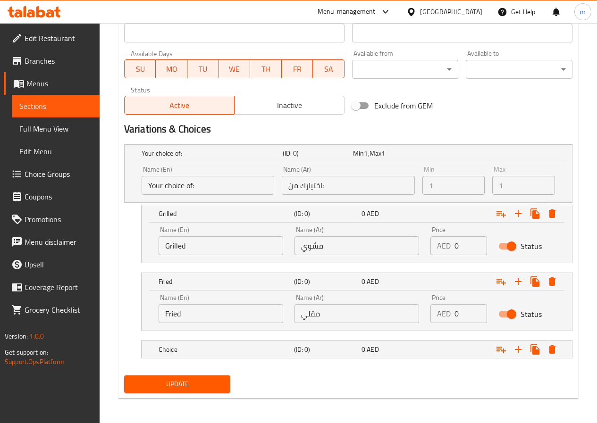
scroll to position [414, 0]
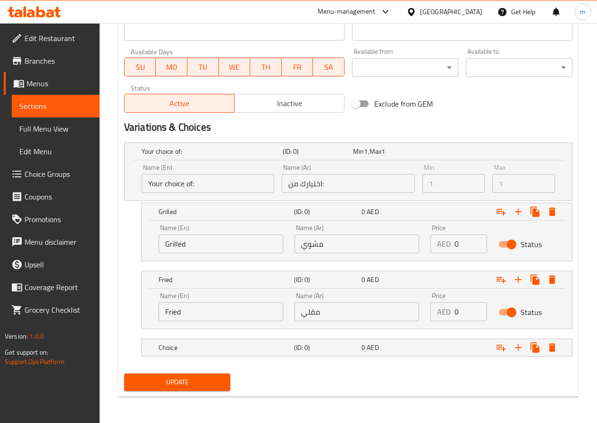
type textarea "assortment of grilled or fried seafood with distinctive flavors served with pot…"
click at [165, 375] on button "Update" at bounding box center [177, 382] width 107 height 17
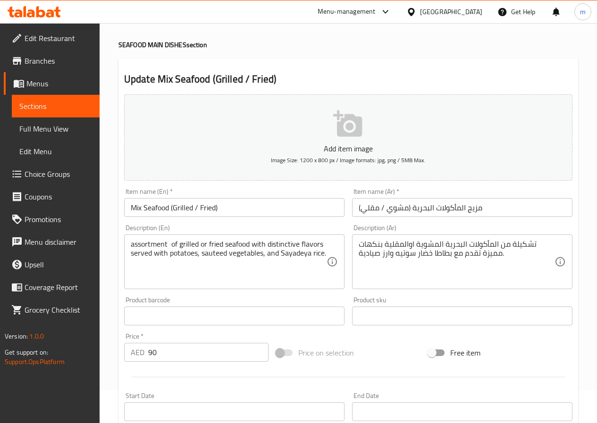
scroll to position [0, 0]
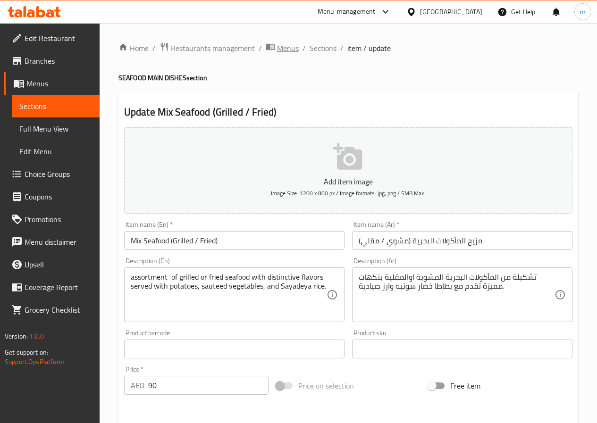
click at [279, 51] on span "Menus" at bounding box center [288, 47] width 22 height 11
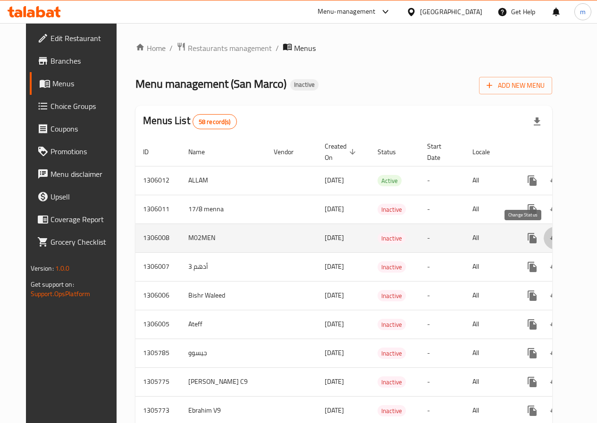
click at [549, 234] on icon "enhanced table" at bounding box center [554, 238] width 11 height 11
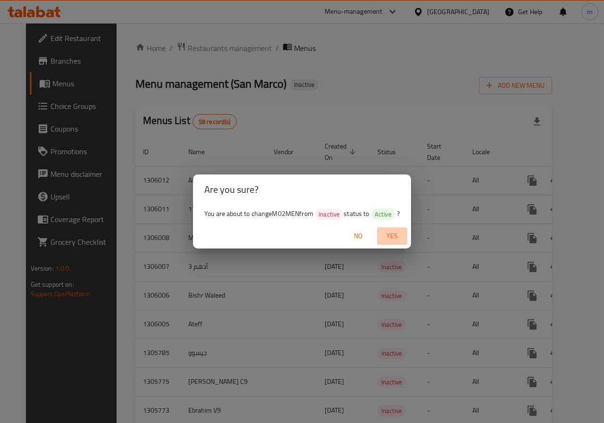
click at [401, 234] on span "Yes" at bounding box center [392, 236] width 23 height 12
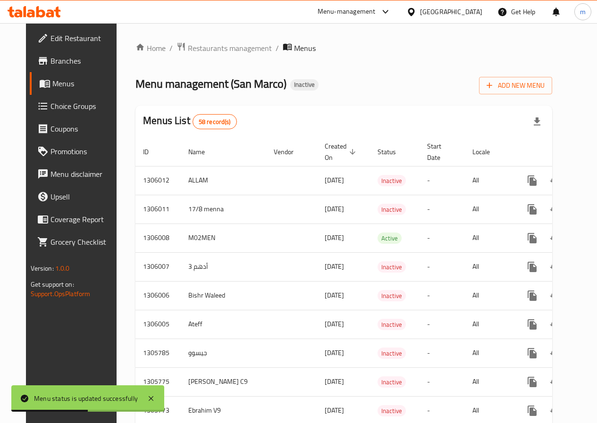
click at [60, 79] on span "Menus" at bounding box center [85, 83] width 66 height 11
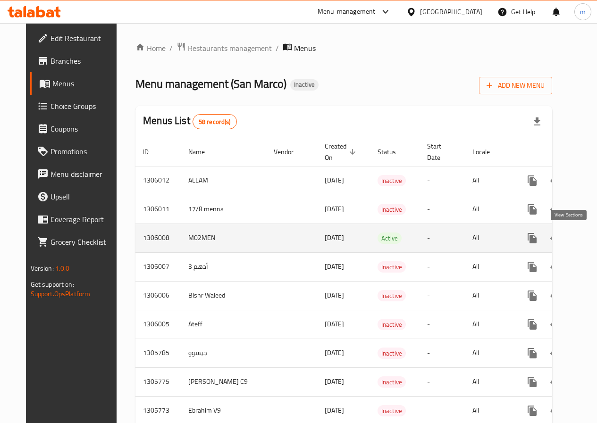
click at [595, 240] on icon "enhanced table" at bounding box center [600, 238] width 11 height 11
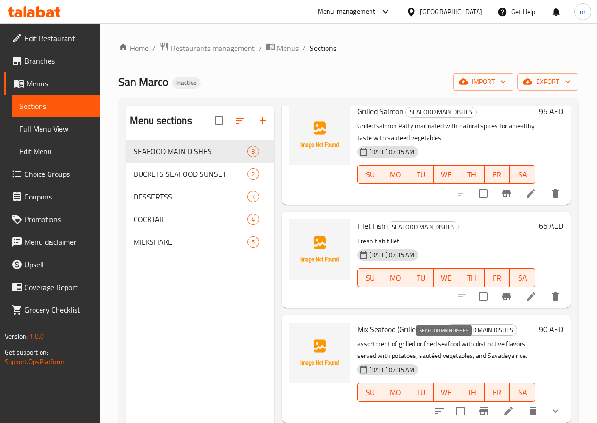
scroll to position [142, 0]
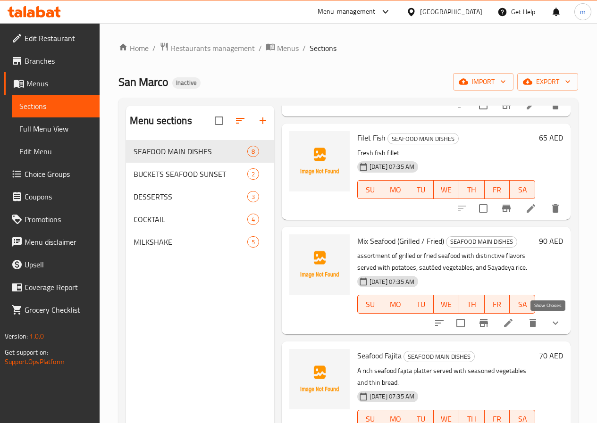
click at [552, 322] on icon "show more" at bounding box center [555, 323] width 11 height 11
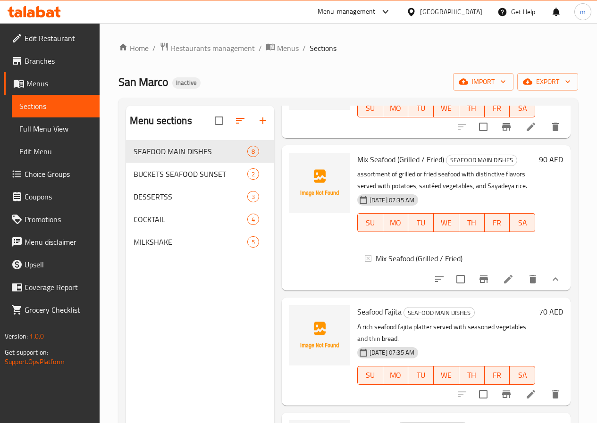
scroll to position [283, 0]
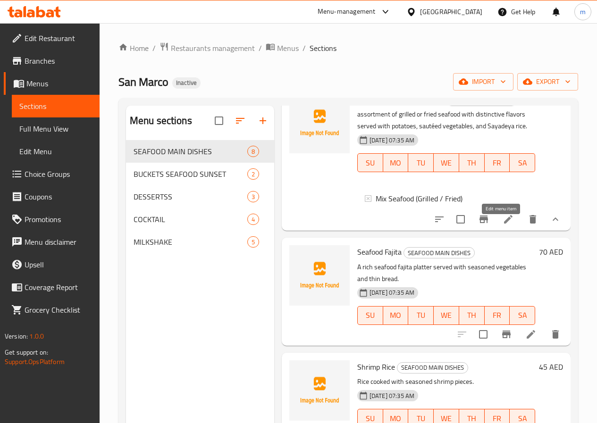
click at [504, 224] on icon at bounding box center [508, 219] width 8 height 8
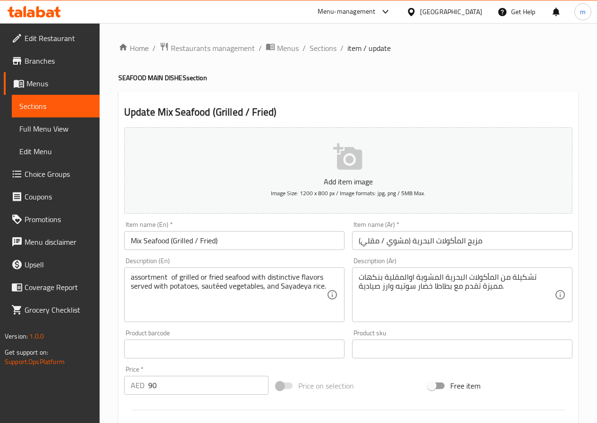
type input "اختيارك من"
type input "1"
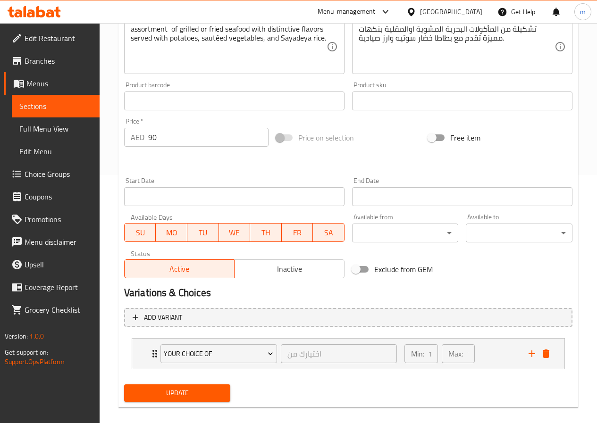
scroll to position [259, 0]
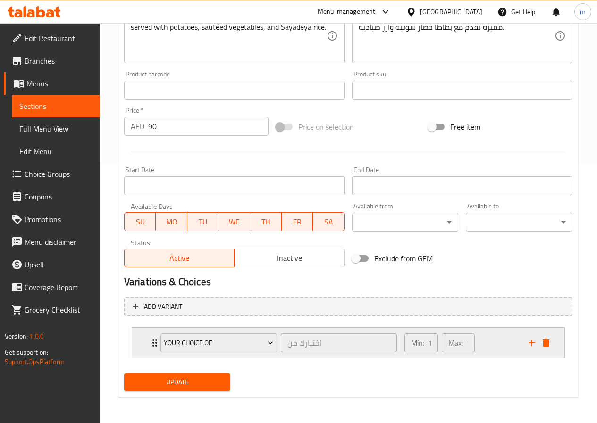
click at [500, 334] on div "Min: 1 ​ Max: 1 ​" at bounding box center [461, 343] width 124 height 30
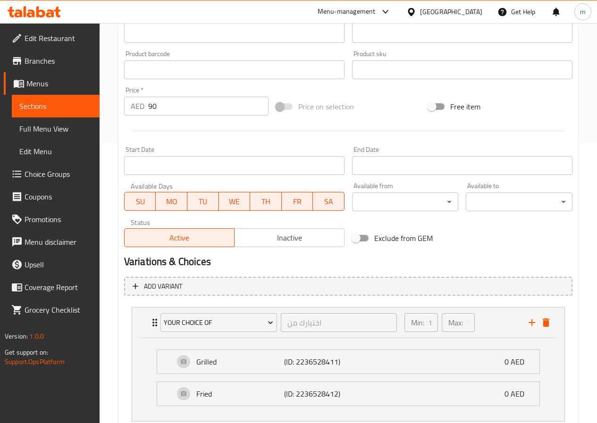
scroll to position [154, 0]
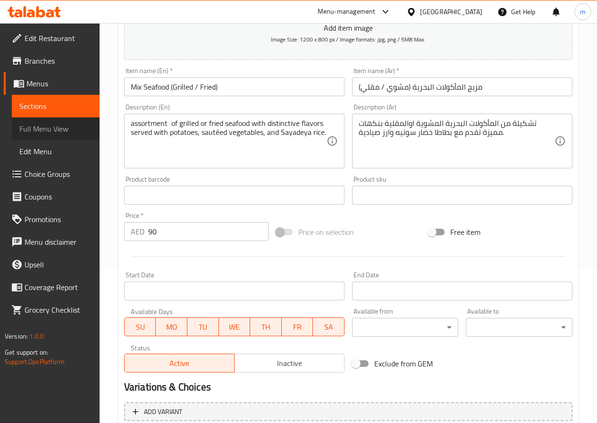
click at [59, 126] on span "Full Menu View" at bounding box center [55, 128] width 73 height 11
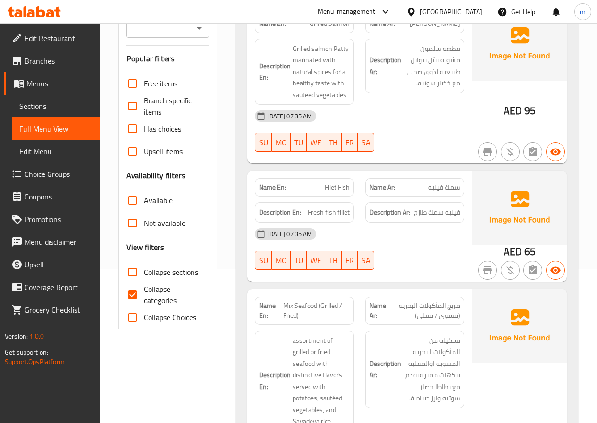
click at [153, 297] on span "Collapse categories" at bounding box center [173, 295] width 58 height 23
click at [144, 297] on input "Collapse categories" at bounding box center [132, 295] width 23 height 23
checkbox input "false"
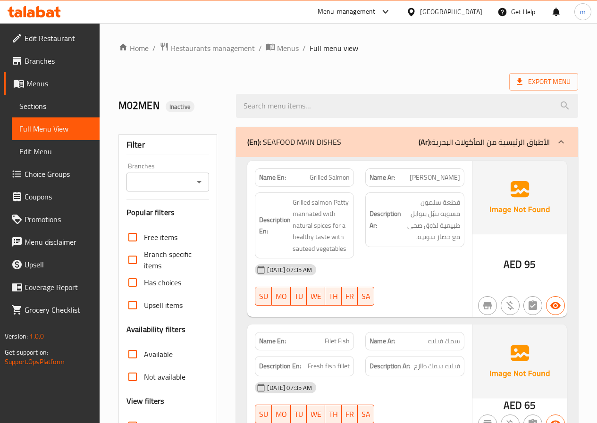
click at [465, 137] on p "(Ar): الأطباق الرئيسية من المأكولات البحرية" at bounding box center [484, 141] width 131 height 11
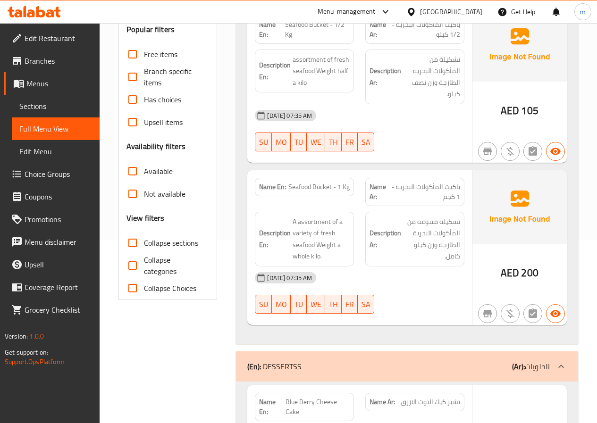
scroll to position [94, 0]
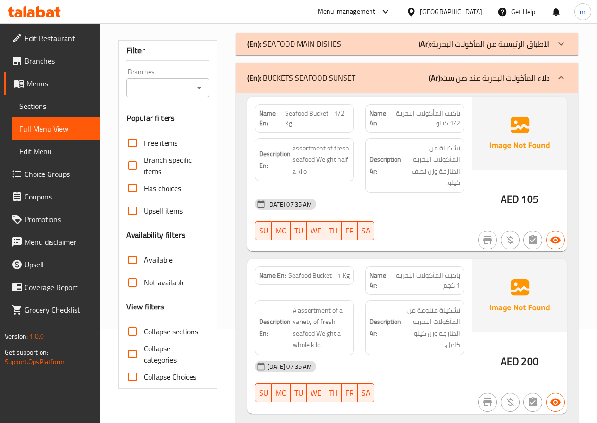
click at [477, 85] on div "(En): BUCKETS SEAFOOD SUNSET (Ar): دلاء المأكولات البحرية عند صن ست" at bounding box center [407, 78] width 342 height 30
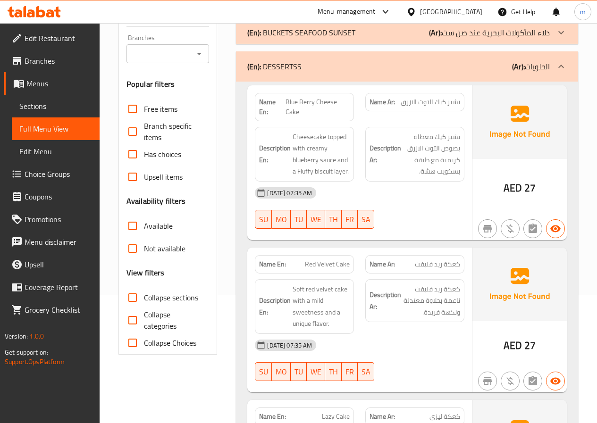
scroll to position [47, 0]
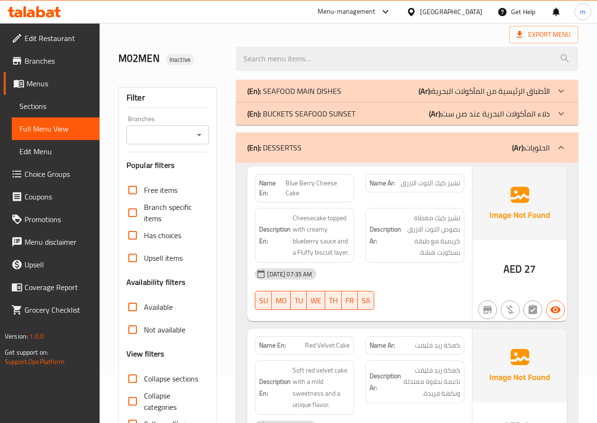
click at [444, 161] on div "(En): DESSERTSS (Ar): الحلويات" at bounding box center [407, 148] width 342 height 30
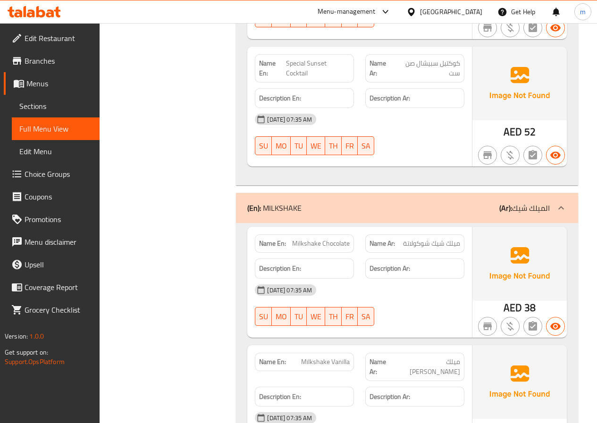
scroll to position [450, 0]
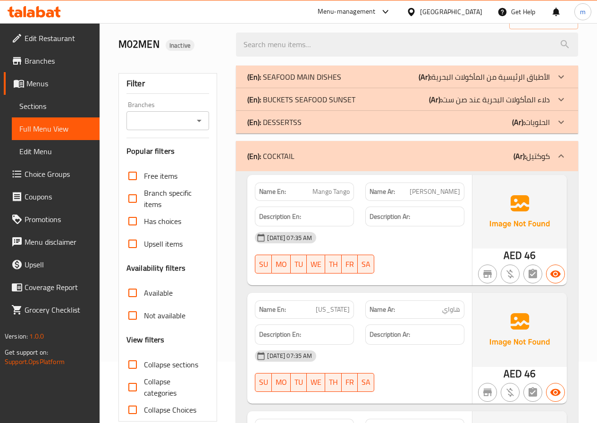
scroll to position [0, 0]
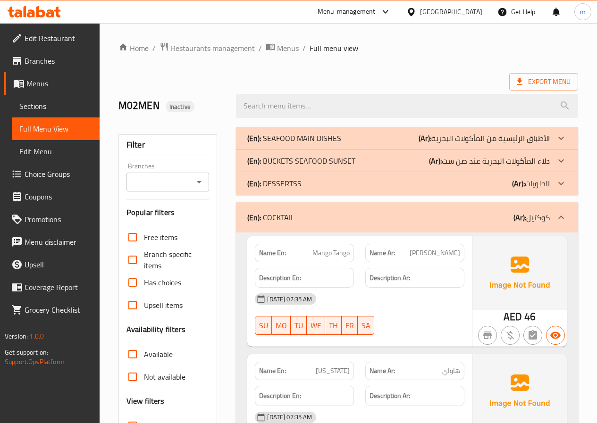
click at [439, 218] on div "(En): COCKTAIL (Ar): كوكتيل" at bounding box center [398, 217] width 302 height 11
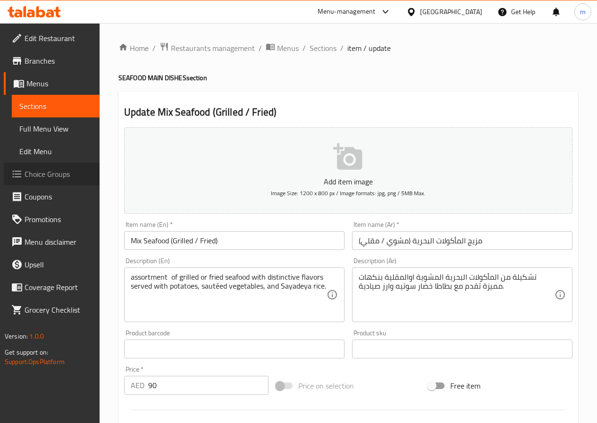
click at [37, 171] on span "Choice Groups" at bounding box center [58, 173] width 67 height 11
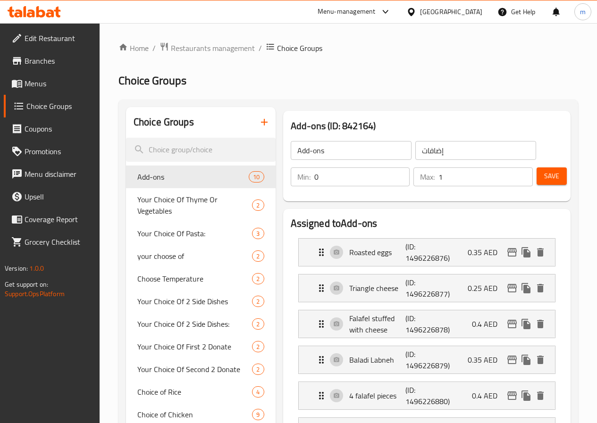
click at [259, 121] on icon "button" at bounding box center [264, 122] width 11 height 11
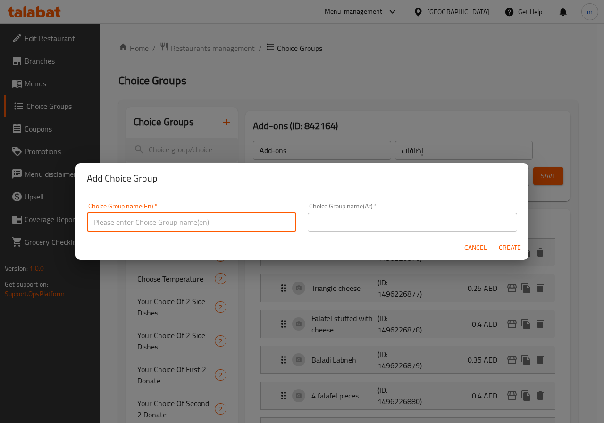
click at [232, 222] on input "text" at bounding box center [191, 222] width 209 height 19
type input "Your Choice OF"
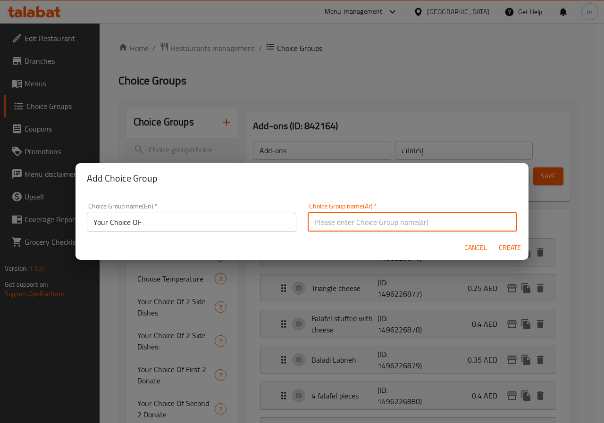
click at [353, 227] on input "text" at bounding box center [412, 222] width 209 height 19
type input "H"
type input "اختيارك من"
click at [508, 245] on span "Create" at bounding box center [509, 248] width 23 height 12
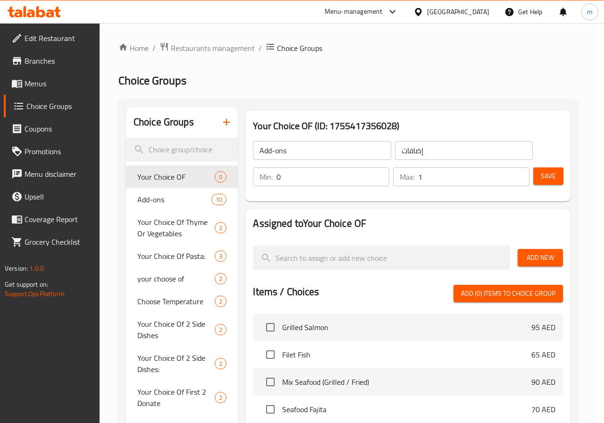
type input "Your Choice OF"
type input "اختيارك من"
type input "0"
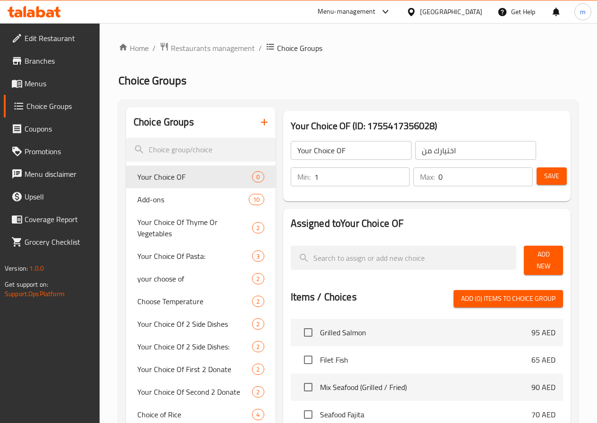
type input "1"
click at [378, 172] on input "1" at bounding box center [362, 176] width 96 height 19
type input "1"
click at [520, 175] on input "1" at bounding box center [485, 176] width 94 height 19
click at [549, 175] on span "Save" at bounding box center [551, 176] width 15 height 12
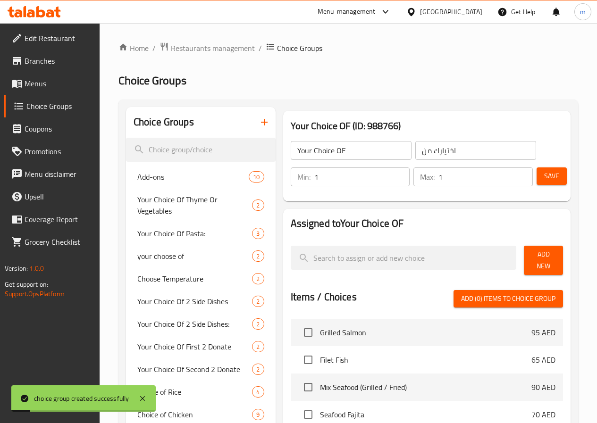
click at [541, 252] on span "Add New" at bounding box center [543, 261] width 24 height 24
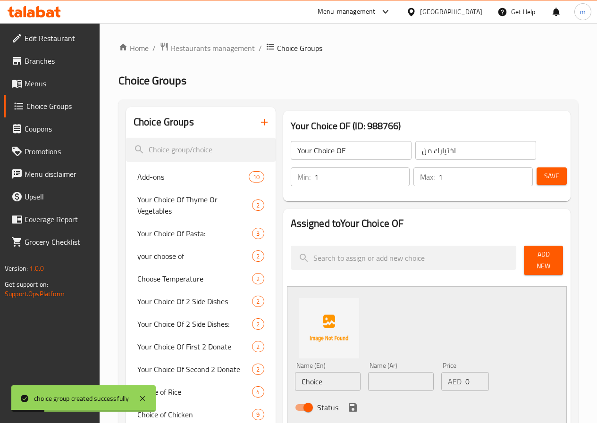
click at [325, 372] on input "Choice" at bounding box center [328, 381] width 66 height 19
click at [295, 373] on input "GrILLE" at bounding box center [328, 381] width 66 height 19
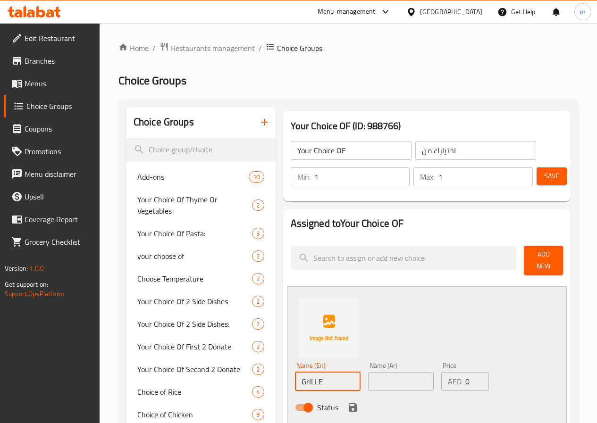
click at [295, 373] on input "GrILLE" at bounding box center [328, 381] width 66 height 19
type input "Grilled"
click at [368, 376] on input "text" at bounding box center [401, 381] width 66 height 19
type input "مشوي"
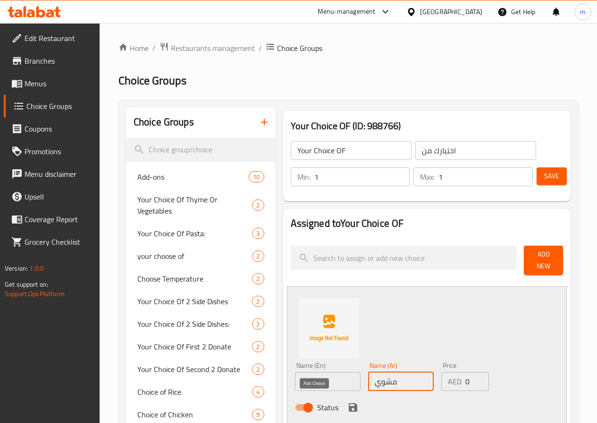
click at [349, 403] on icon "save" at bounding box center [353, 407] width 8 height 8
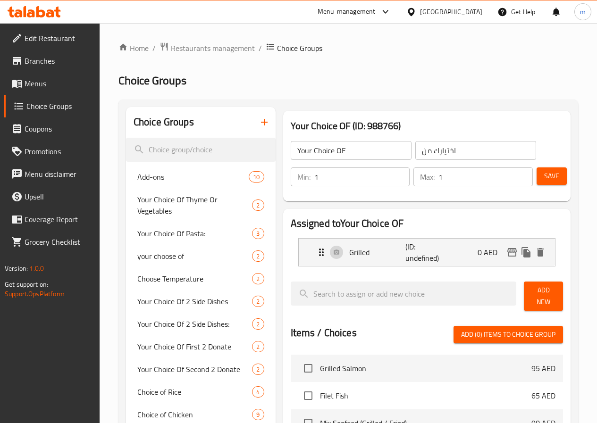
click at [547, 290] on span "Add New" at bounding box center [543, 297] width 24 height 24
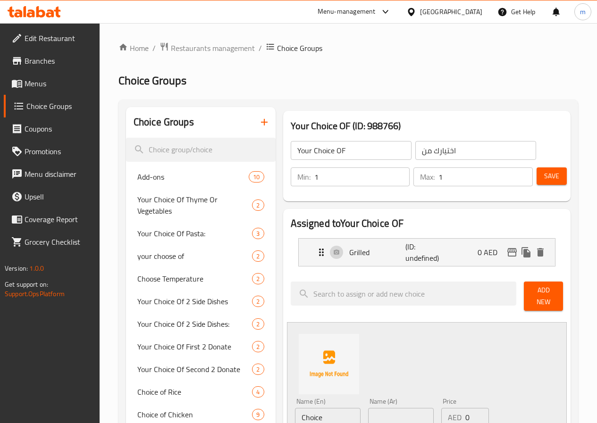
click at [304, 408] on input "Choice" at bounding box center [328, 417] width 66 height 19
type input "Fried"
click at [368, 409] on input "text" at bounding box center [401, 417] width 66 height 19
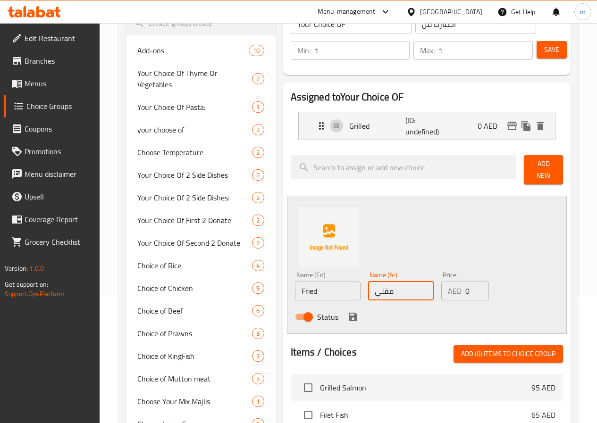
scroll to position [142, 0]
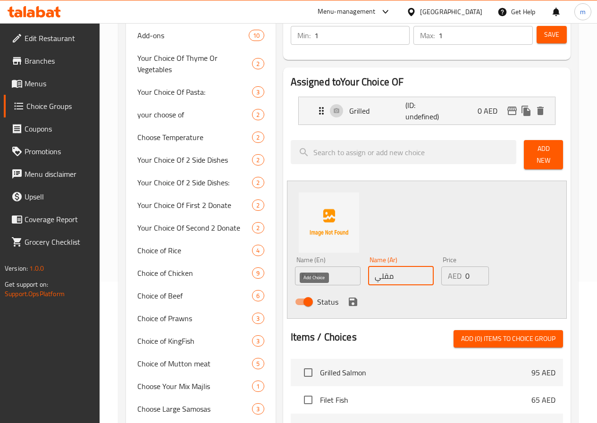
type input "مقلي"
click at [349, 298] on icon "save" at bounding box center [353, 302] width 8 height 8
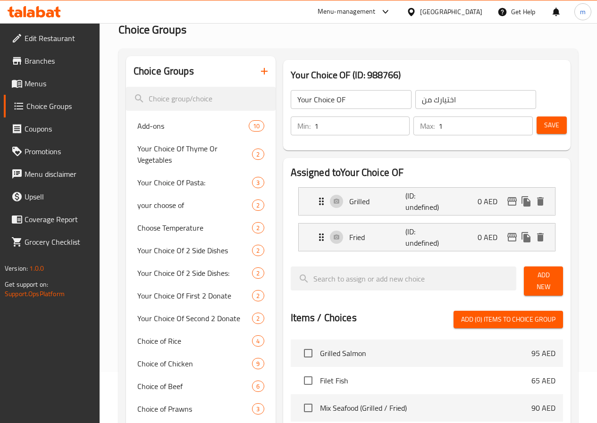
scroll to position [0, 0]
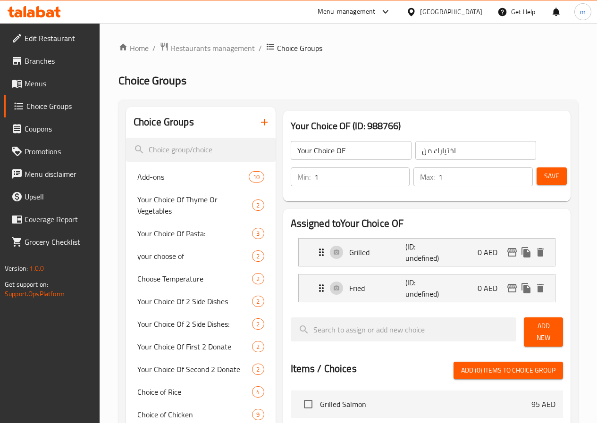
click at [563, 172] on button "Save" at bounding box center [551, 175] width 30 height 17
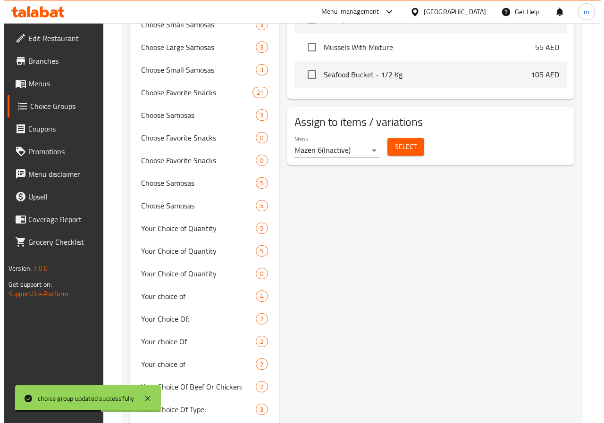
scroll to position [472, 0]
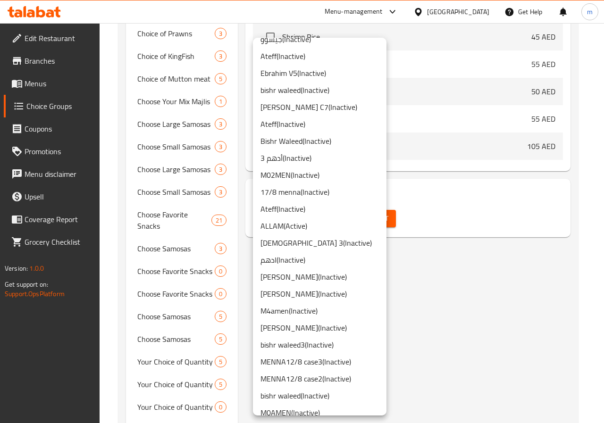
scroll to position [520, 0]
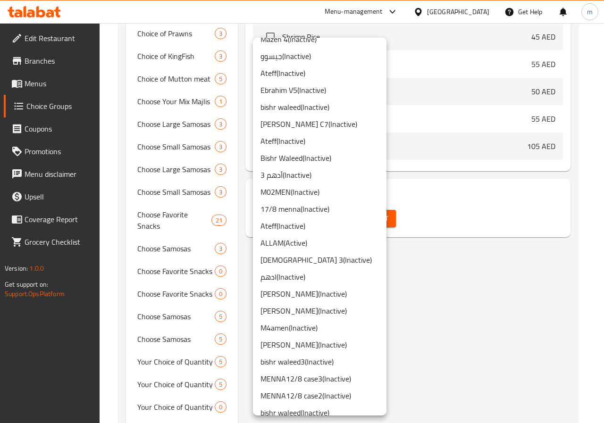
click at [283, 195] on li "M02MEN ( Inactive )" at bounding box center [320, 192] width 134 height 17
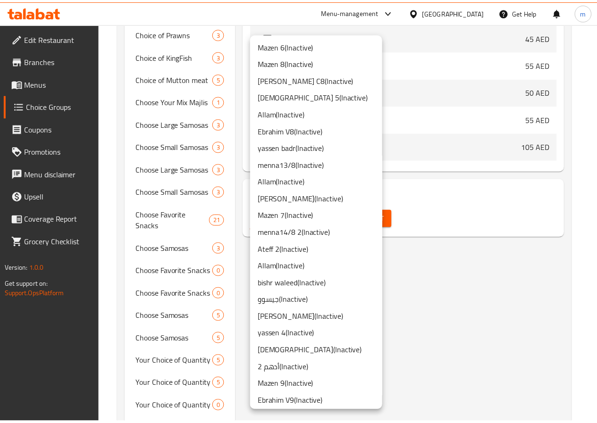
scroll to position [486, 0]
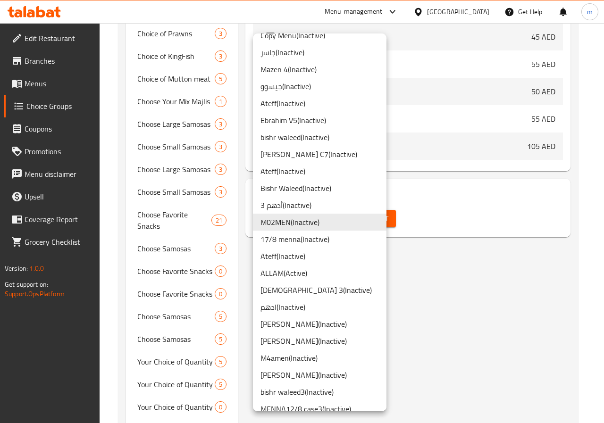
click at [429, 268] on div at bounding box center [302, 211] width 604 height 423
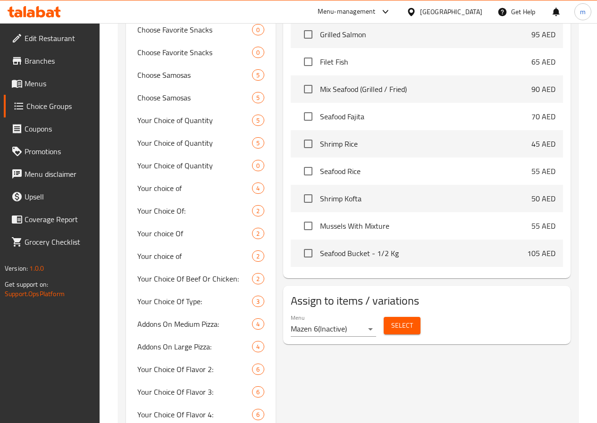
scroll to position [661, 0]
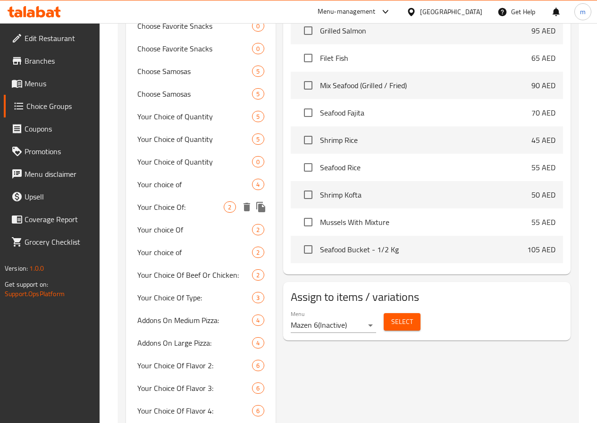
click at [186, 213] on span "Your Choice Of:" at bounding box center [180, 206] width 87 height 11
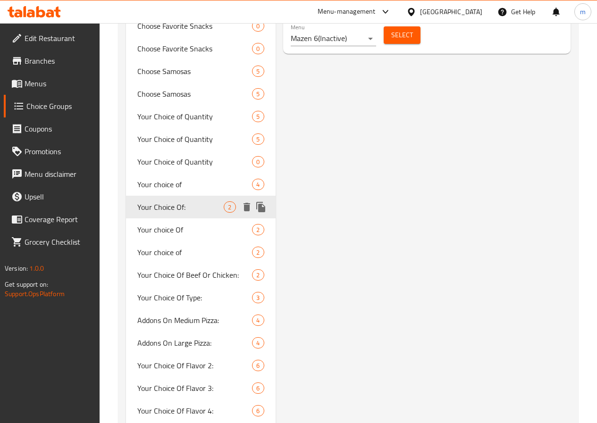
type input "Your Choice Of:"
type input "اختيارك من:"
type input "1"
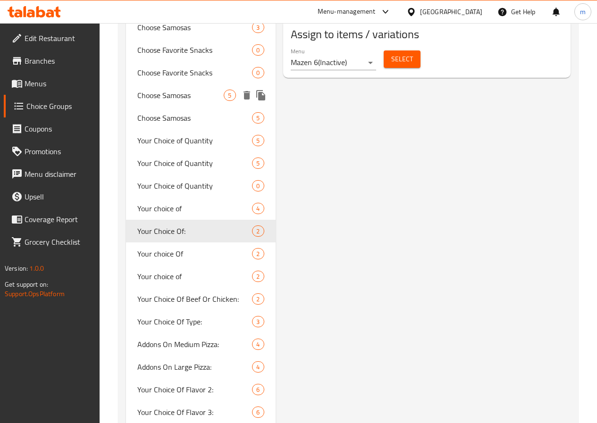
scroll to position [708, 0]
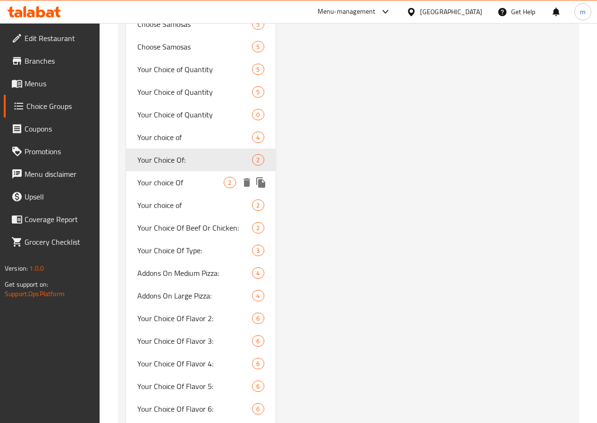
click at [173, 188] on span "Your choice Of" at bounding box center [180, 182] width 87 height 11
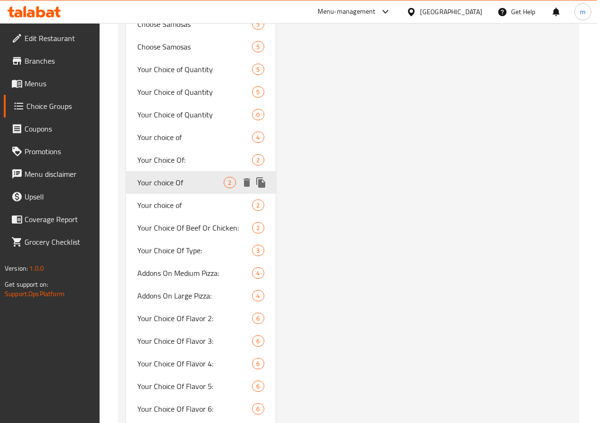
type input "Your choice Of"
type input "اختيارك من"
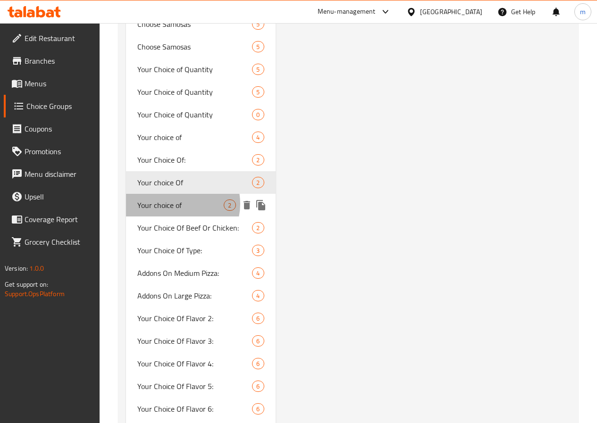
click at [175, 211] on span "Your choice of" at bounding box center [180, 205] width 87 height 11
type input "Your choice of"
type input "اختيارك من"
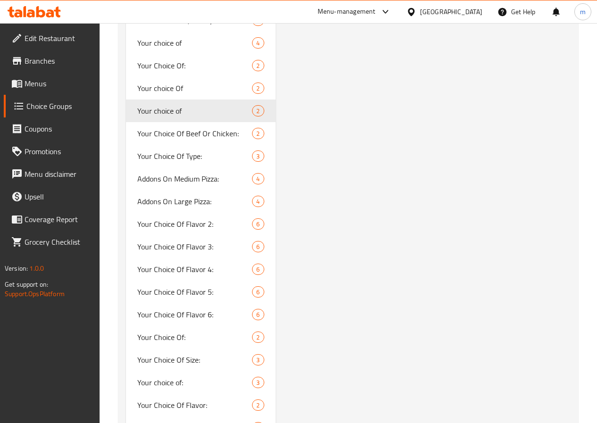
scroll to position [944, 0]
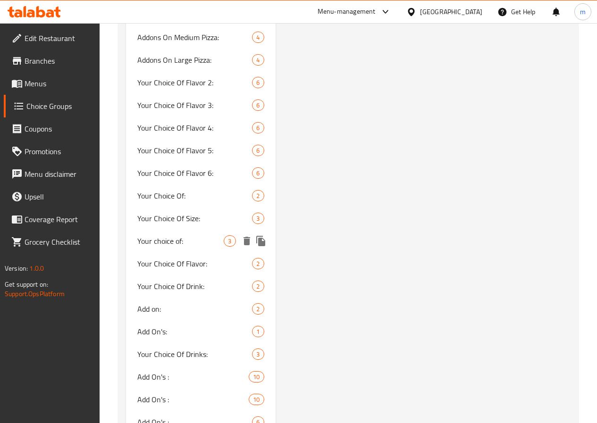
click at [171, 247] on span "Your choice of:" at bounding box center [180, 240] width 87 height 11
type input "Your choice of:"
type input "اختيارك من:"
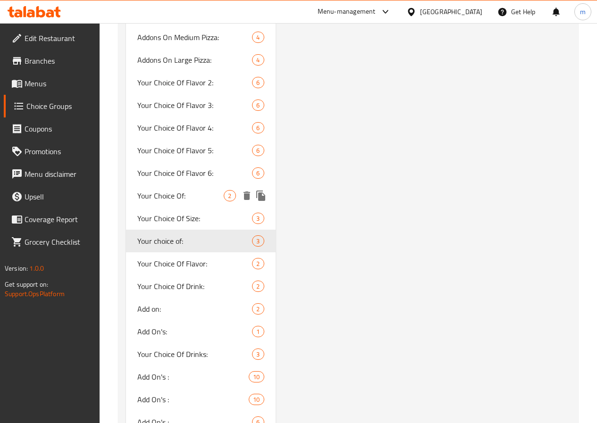
click at [181, 201] on span "Your Choice Of:" at bounding box center [180, 195] width 87 height 11
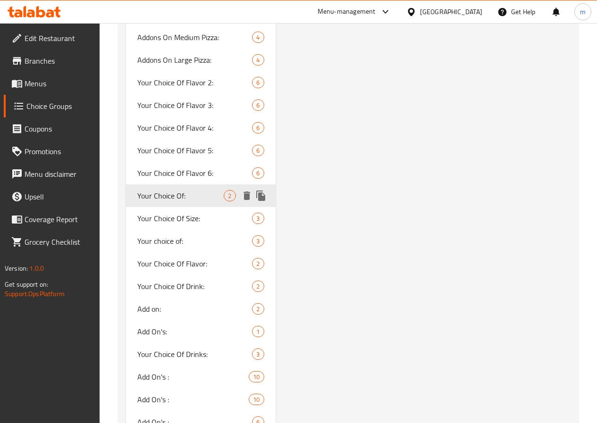
type input "Your Choice Of:"
type input "إختيارك من:"
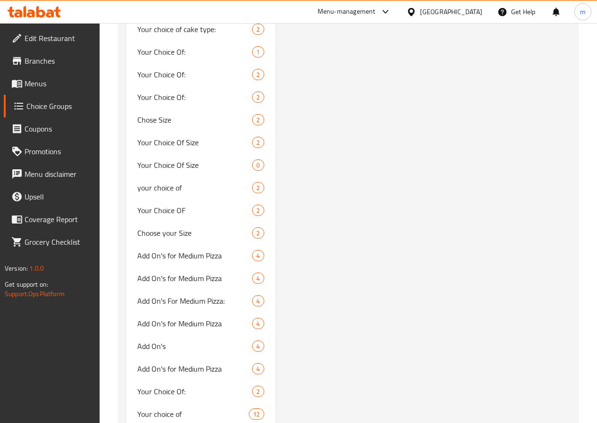
scroll to position [1510, 0]
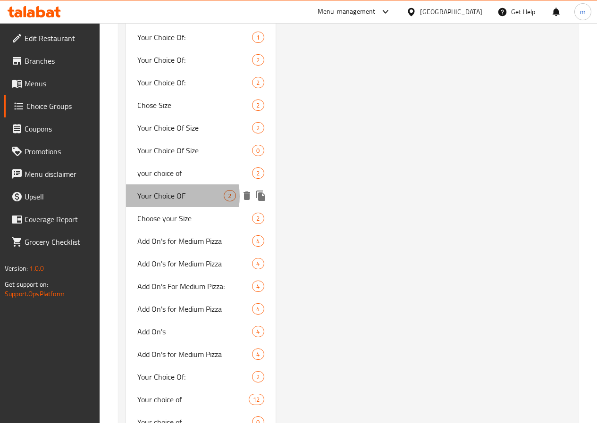
click at [171, 201] on span "Your Choice OF" at bounding box center [180, 195] width 87 height 11
type input "Your Choice OF"
type input "اختيارك من"
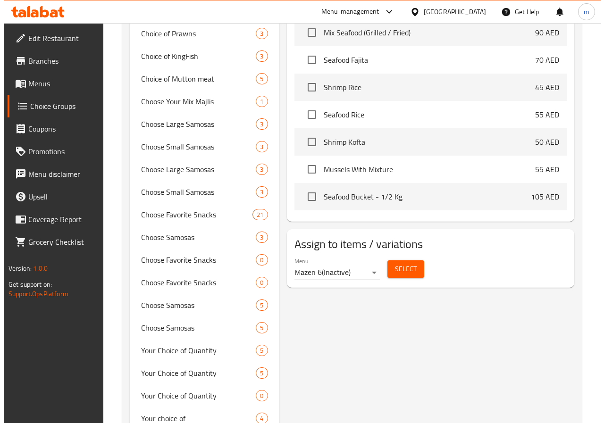
scroll to position [472, 0]
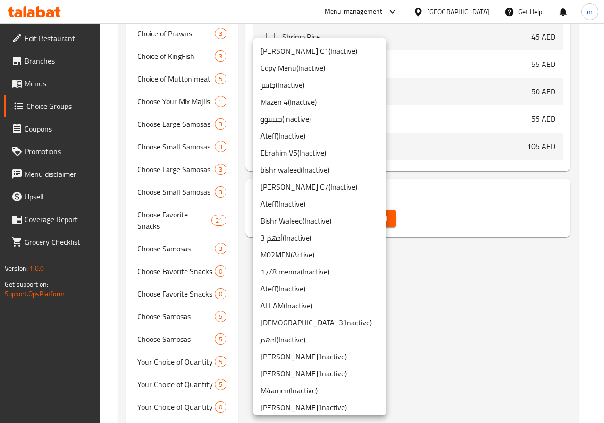
scroll to position [519, 0]
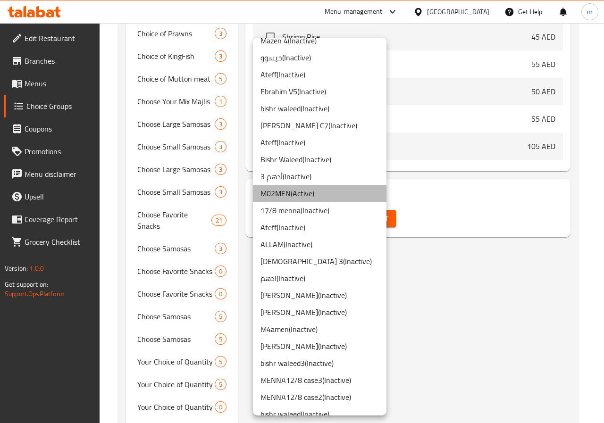
click at [321, 191] on li "M02MEN ( Active )" at bounding box center [320, 193] width 134 height 17
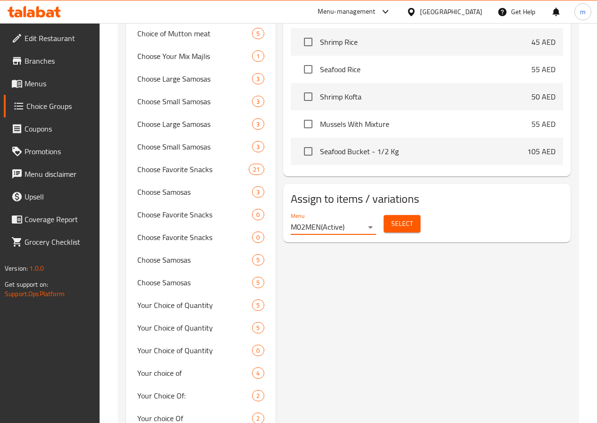
click at [391, 218] on span "Select" at bounding box center [402, 224] width 22 height 12
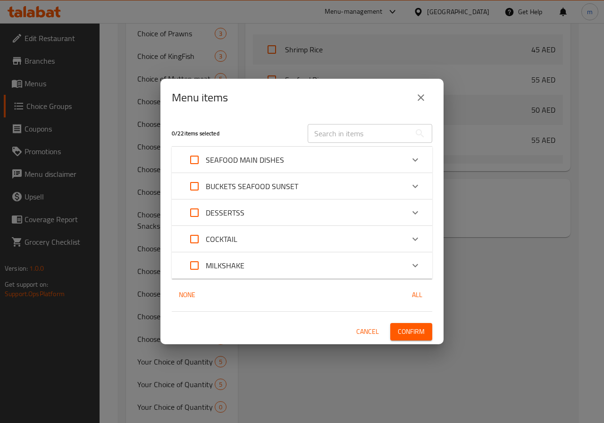
click at [231, 162] on p "SEAFOOD MAIN DISHES" at bounding box center [245, 159] width 78 height 11
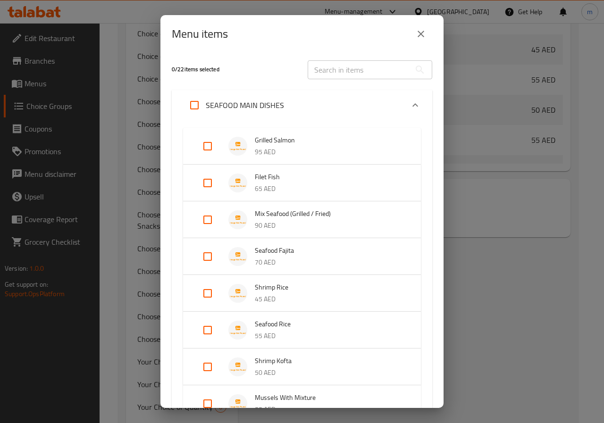
click at [208, 223] on input "Expand" at bounding box center [207, 220] width 23 height 23
checkbox input "true"
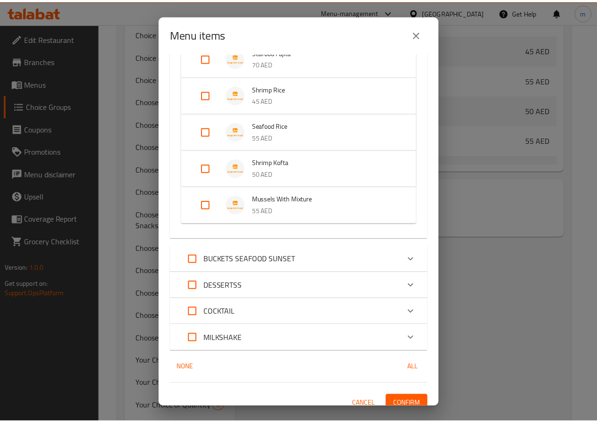
scroll to position [223, 0]
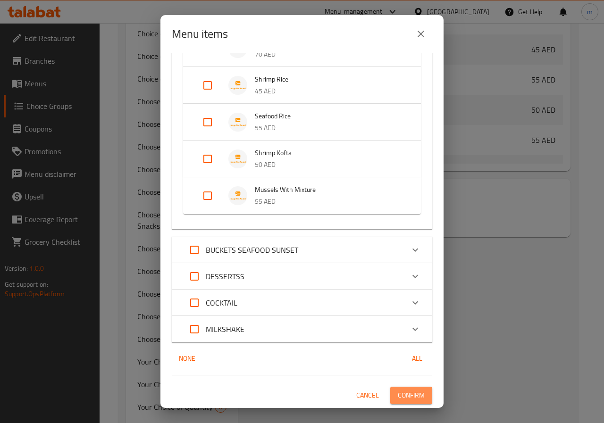
click at [406, 400] on span "Confirm" at bounding box center [411, 396] width 27 height 12
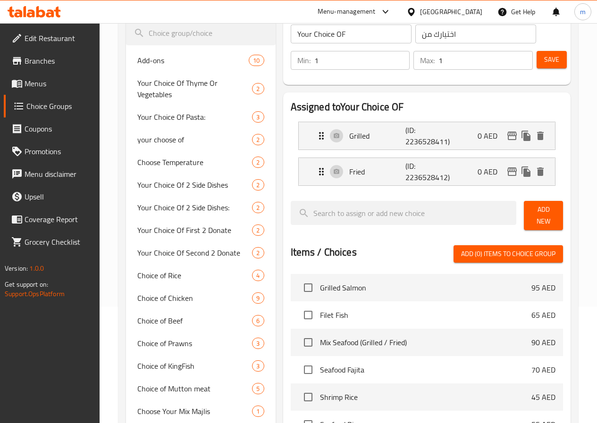
scroll to position [47, 0]
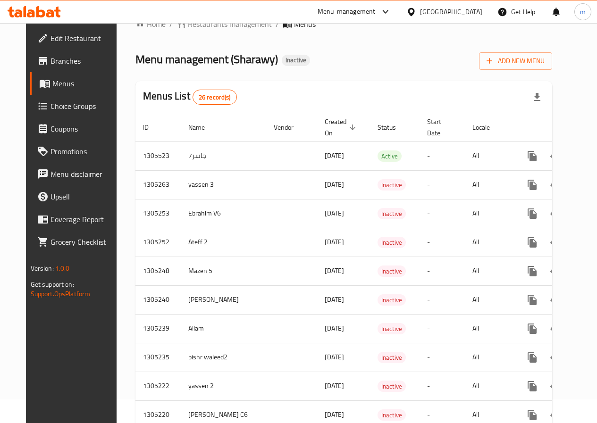
scroll to position [7, 0]
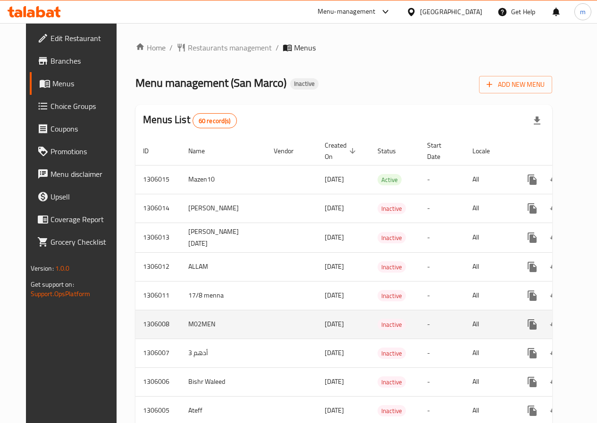
click at [595, 325] on icon "enhanced table" at bounding box center [600, 324] width 11 height 11
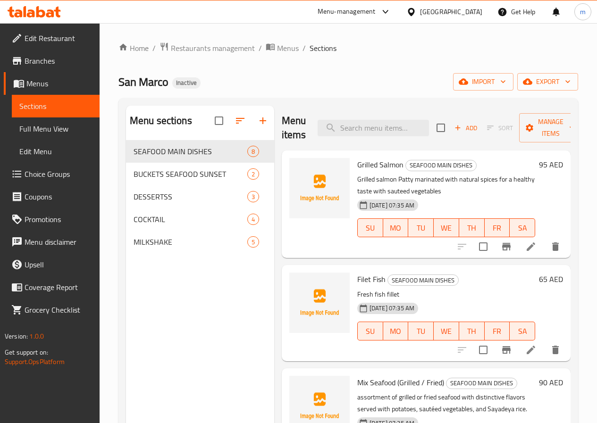
click at [41, 131] on span "Full Menu View" at bounding box center [55, 128] width 73 height 11
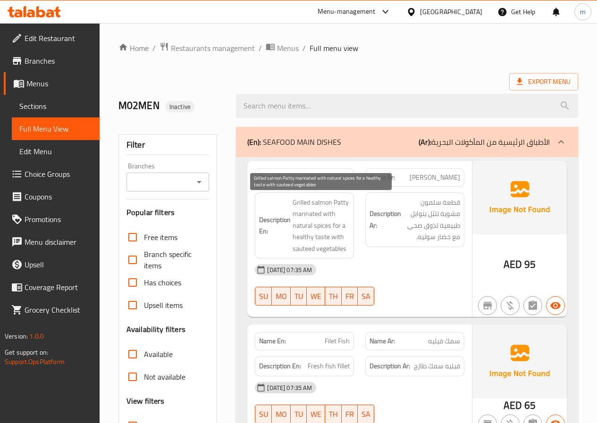
click at [301, 203] on span "Grilled salmon Patty marinated with natural spices for a healthy taste with sau…" at bounding box center [321, 226] width 57 height 58
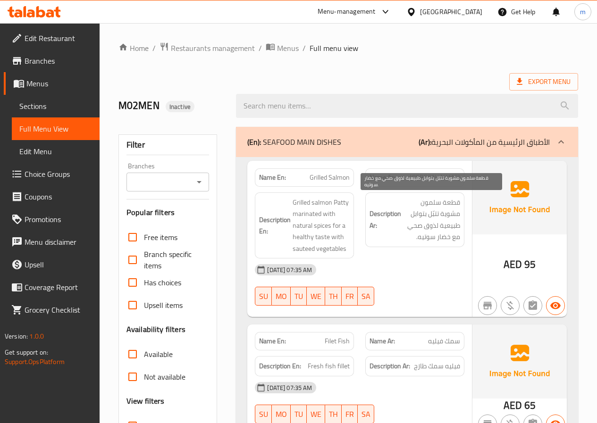
click at [435, 218] on span "قطعة سلمون مشوية تتبّل بتوابل طبيعية لذوق صحي مع خضار سوتيه." at bounding box center [431, 220] width 57 height 46
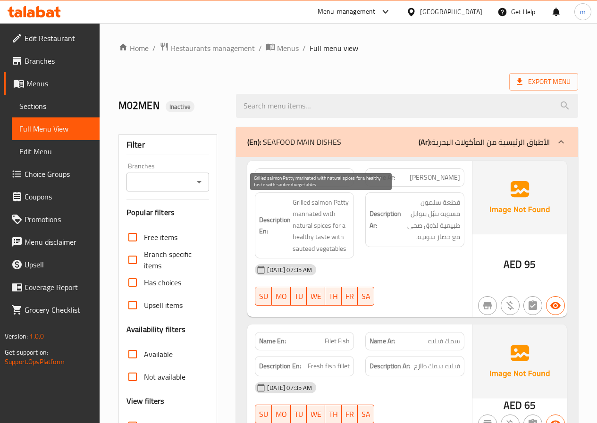
click at [310, 222] on span "Grilled salmon Patty marinated with natural spices for a healthy taste with sau…" at bounding box center [321, 226] width 57 height 58
drag, startPoint x: 293, startPoint y: 228, endPoint x: 317, endPoint y: 233, distance: 25.1
click at [317, 233] on span "Grilled salmon Patty marinated with natural spices for a healthy taste with sau…" at bounding box center [321, 226] width 57 height 58
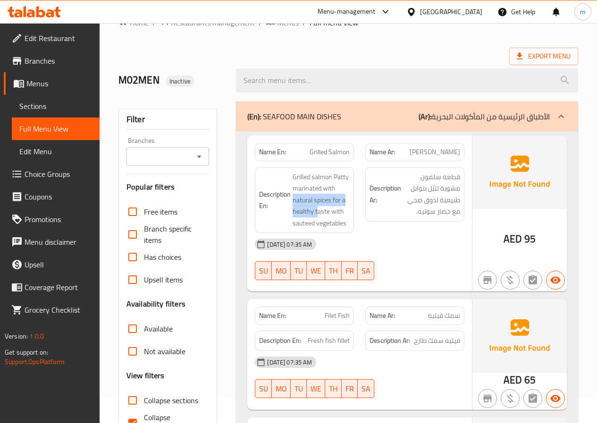
scroll to position [94, 0]
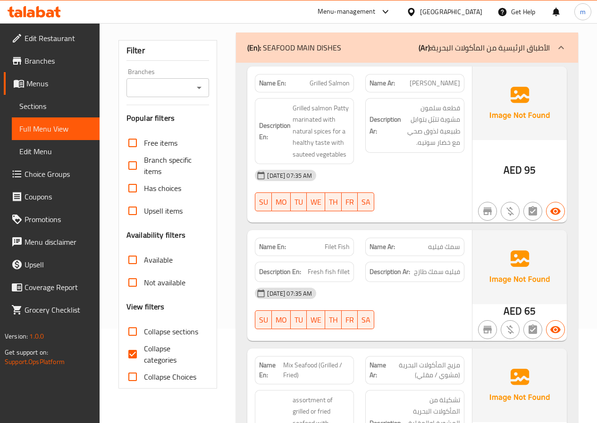
click at [433, 282] on div "[DATE] 07:35 AM" at bounding box center [359, 293] width 221 height 23
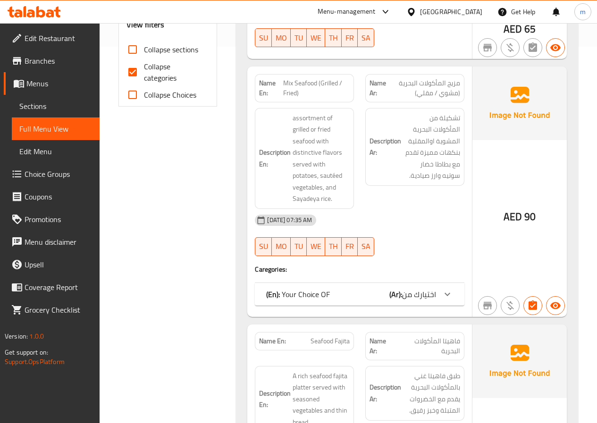
scroll to position [377, 0]
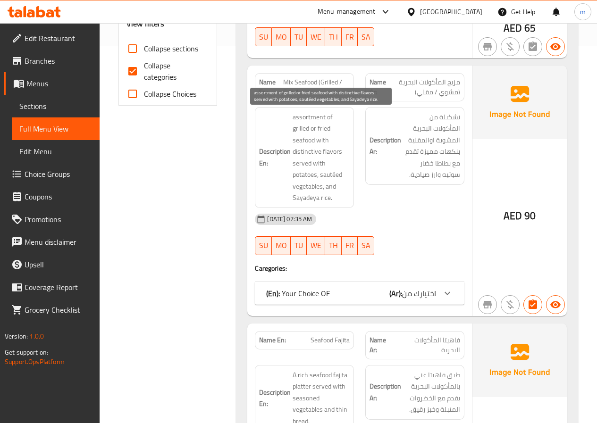
click at [315, 121] on span "assortment of grilled or fried seafood with distinctive flavors served with pot…" at bounding box center [321, 157] width 57 height 92
drag, startPoint x: 319, startPoint y: 130, endPoint x: 327, endPoint y: 134, distance: 9.1
click at [327, 134] on span "assortment of grilled or fried seafood with distinctive flavors served with pot…" at bounding box center [321, 157] width 57 height 92
click at [345, 129] on span "assortment of grilled or fried seafood with distinctive flavors served with pot…" at bounding box center [321, 157] width 57 height 92
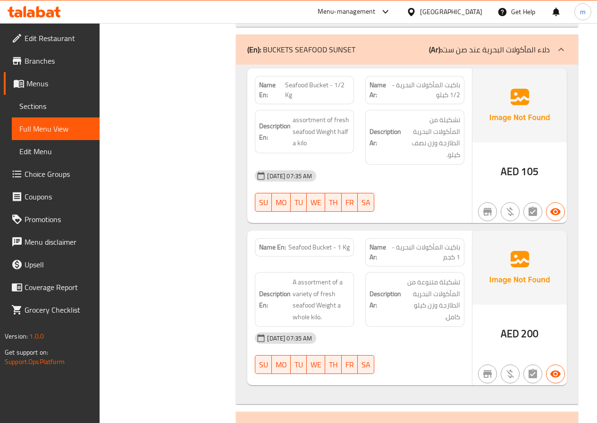
scroll to position [1463, 0]
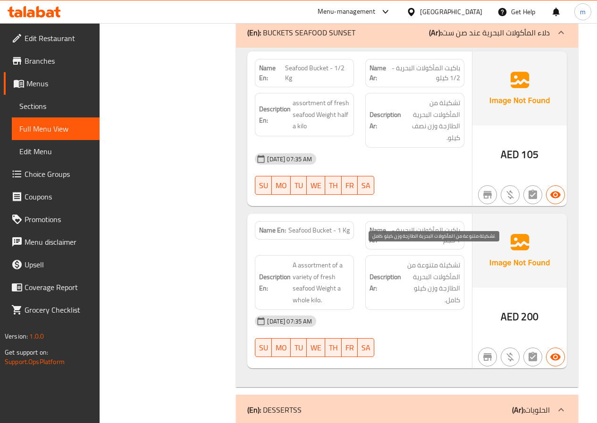
click at [411, 260] on span "تشكيلة متنوعة من المأكولات البحرية الطازجة وزن كيلو كامل." at bounding box center [431, 283] width 57 height 46
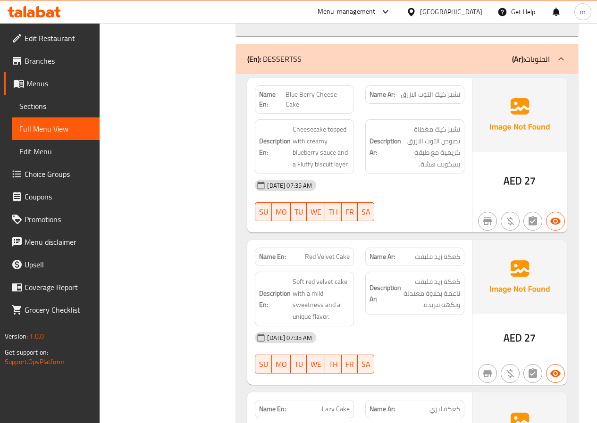
scroll to position [1811, 0]
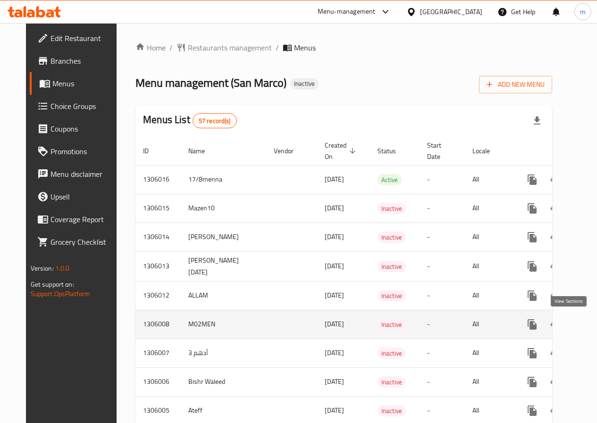
click at [595, 321] on icon "enhanced table" at bounding box center [600, 324] width 11 height 11
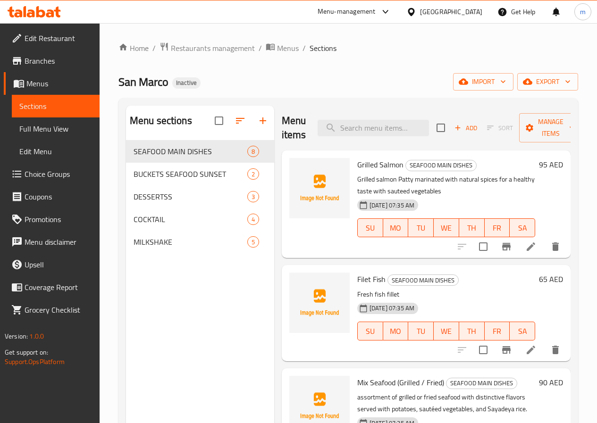
click at [26, 124] on span "Full Menu View" at bounding box center [55, 128] width 73 height 11
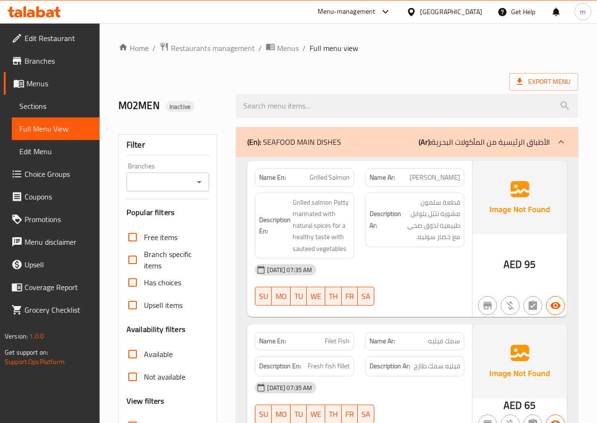
click at [465, 150] on div "(En): SEAFOOD MAIN DISHES (Ar): الأطباق الرئيسية من المأكولات البحرية" at bounding box center [407, 142] width 342 height 30
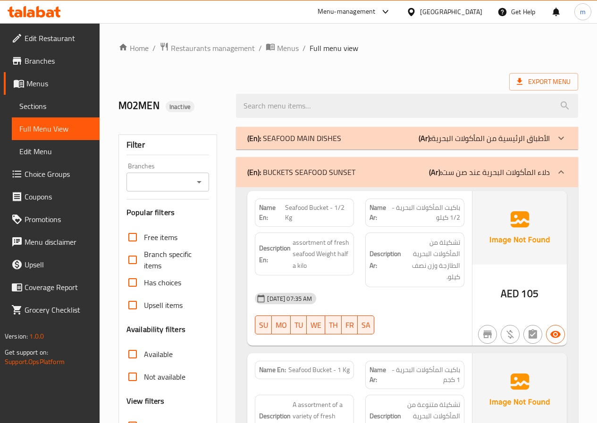
click at [67, 103] on span "Sections" at bounding box center [55, 105] width 73 height 11
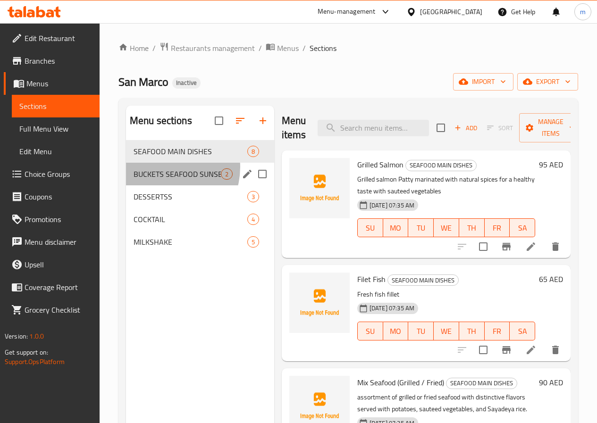
click at [160, 181] on div "BUCKETS SEAFOOD SUNSET 2" at bounding box center [200, 174] width 148 height 23
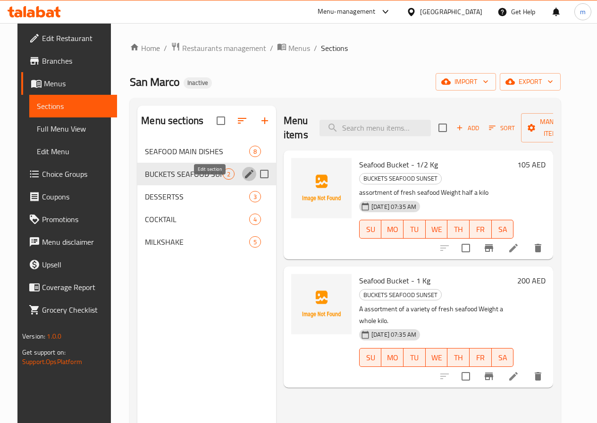
click at [243, 180] on icon "edit" at bounding box center [248, 173] width 11 height 11
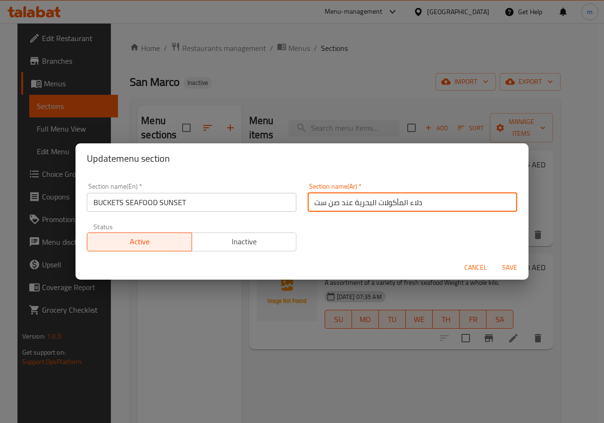
drag, startPoint x: 405, startPoint y: 203, endPoint x: 419, endPoint y: 203, distance: 13.7
click at [419, 203] on input "دلاء المأكولات البحرية عند صن ست" at bounding box center [412, 202] width 209 height 19
type input "باكتس المأكولات البحرية عند صن ست"
click at [511, 264] on span "Save" at bounding box center [509, 268] width 23 height 12
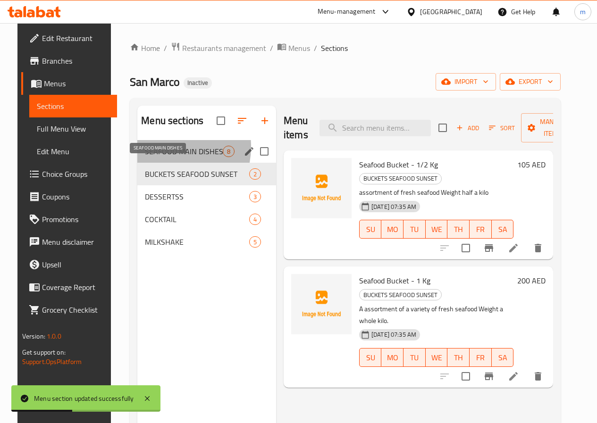
click at [149, 157] on span "SEAFOOD MAIN DISHES" at bounding box center [184, 151] width 78 height 11
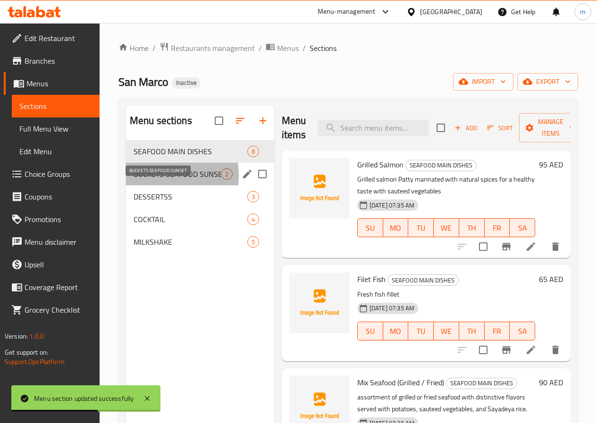
click at [151, 180] on span "BUCKETS SEAFOOD SUNSET" at bounding box center [177, 173] width 87 height 11
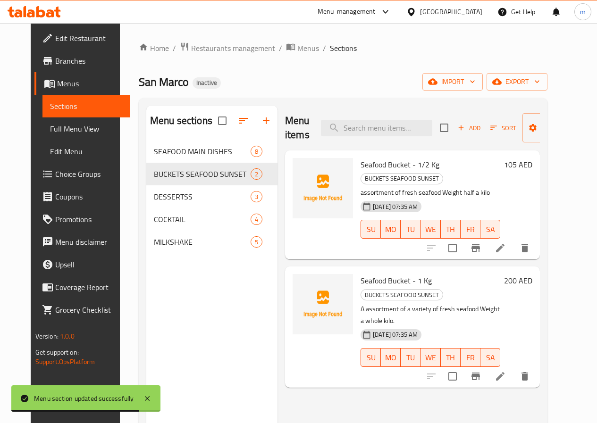
click at [50, 123] on span "Full Menu View" at bounding box center [86, 128] width 73 height 11
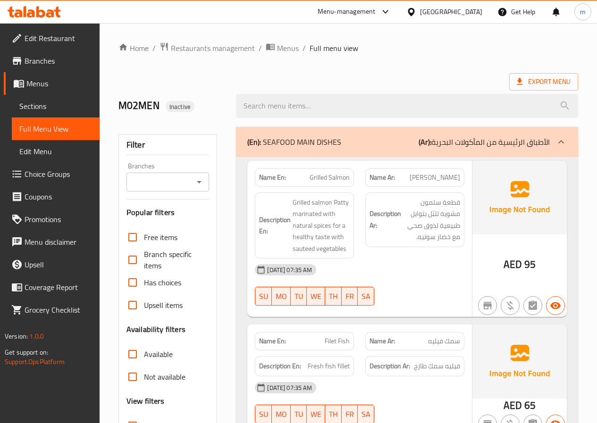
click at [411, 146] on div "(En): SEAFOOD MAIN DISHES (Ar): الأطباق الرئيسية من المأكولات البحرية" at bounding box center [398, 141] width 302 height 11
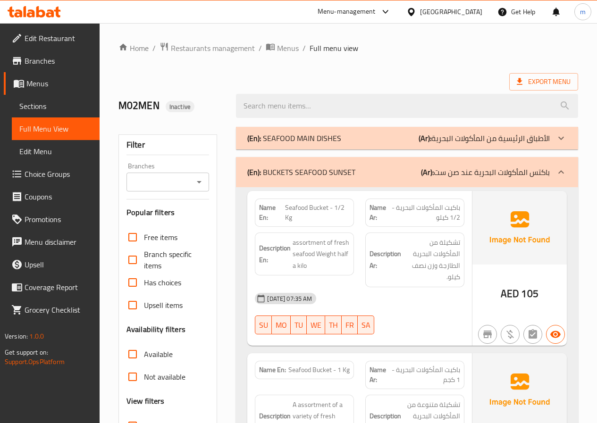
click at [415, 177] on div "(En): BUCKETS SEAFOOD SUNSET (Ar): باكتس المأكولات البحرية عند صن ست" at bounding box center [398, 172] width 302 height 11
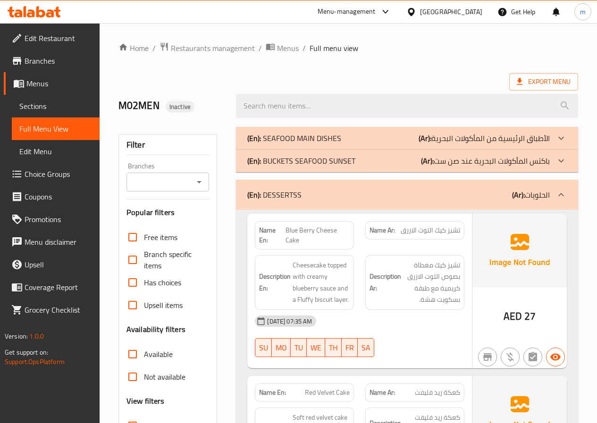
click at [410, 194] on div "(En): DESSERTSS (Ar): الحلويات" at bounding box center [398, 194] width 302 height 11
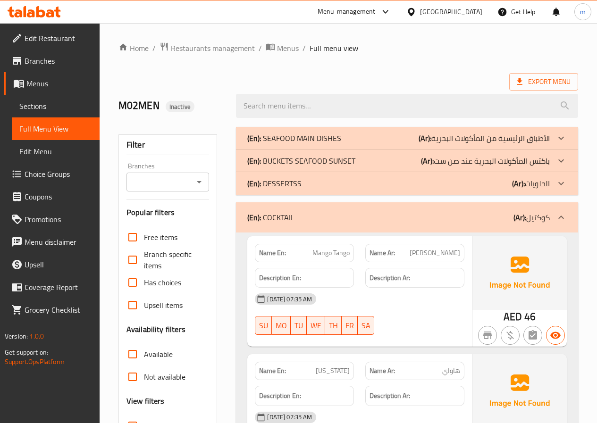
click at [402, 219] on div "(En): COCKTAIL (Ar): كوكتيل" at bounding box center [398, 217] width 302 height 11
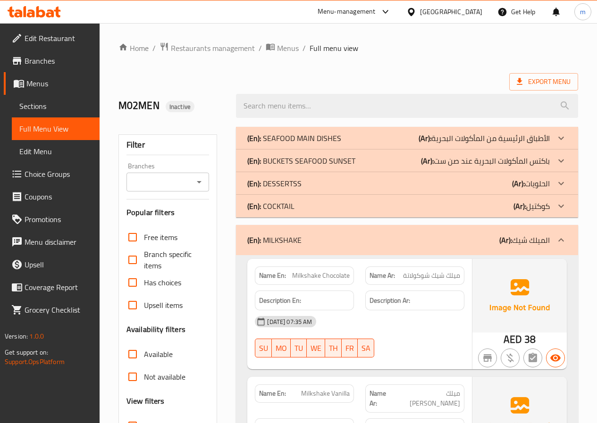
click at [394, 239] on div "(En): MILKSHAKE (Ar): الميلك شيك" at bounding box center [398, 239] width 302 height 11
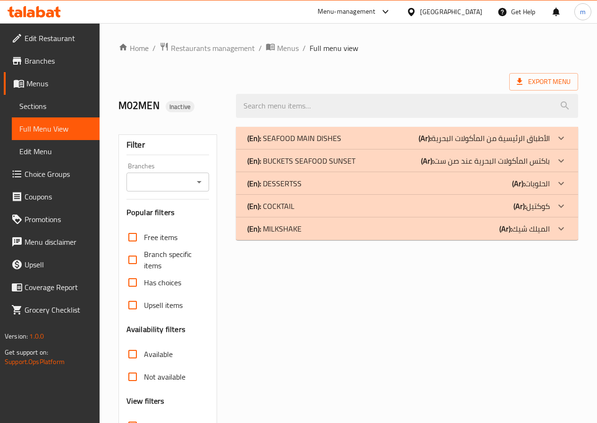
click at [437, 138] on p "(Ar): الأطباق الرئيسية من المأكولات البحرية" at bounding box center [484, 138] width 131 height 11
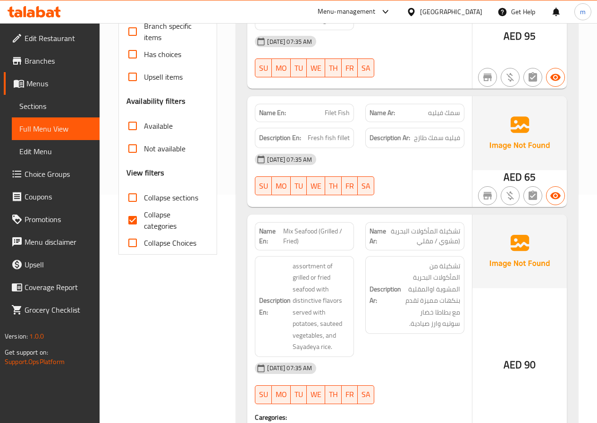
scroll to position [283, 0]
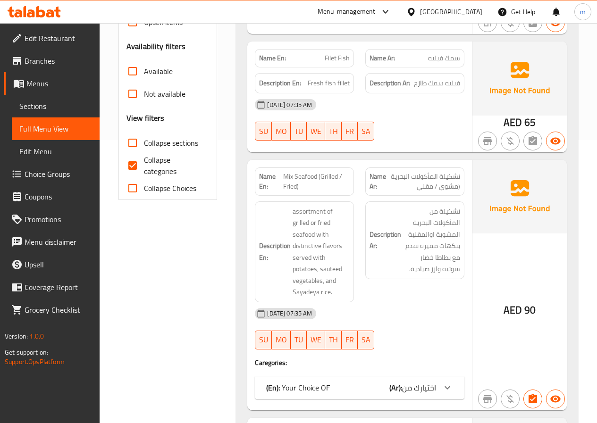
click at [422, 383] on span "اختيارك من" at bounding box center [419, 388] width 34 height 14
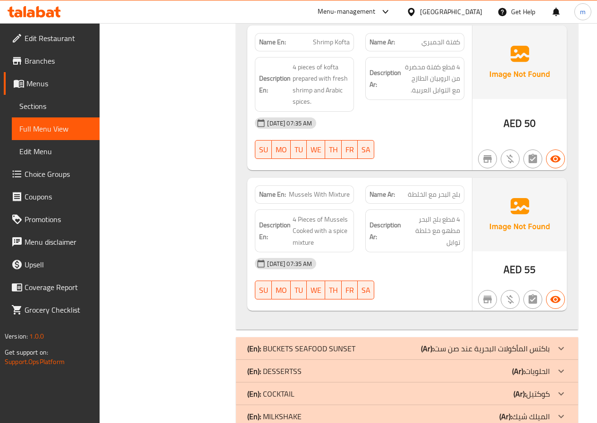
scroll to position [1261, 0]
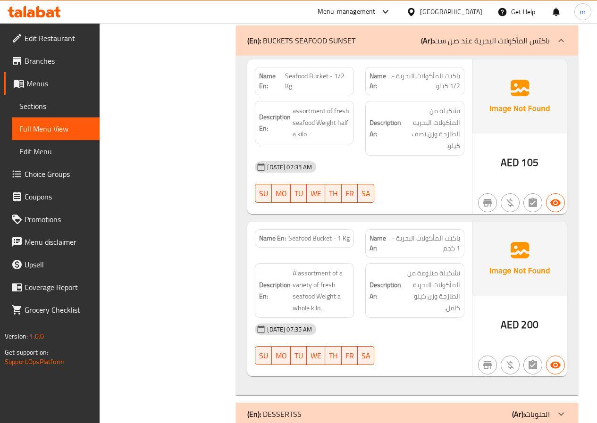
scroll to position [1591, 0]
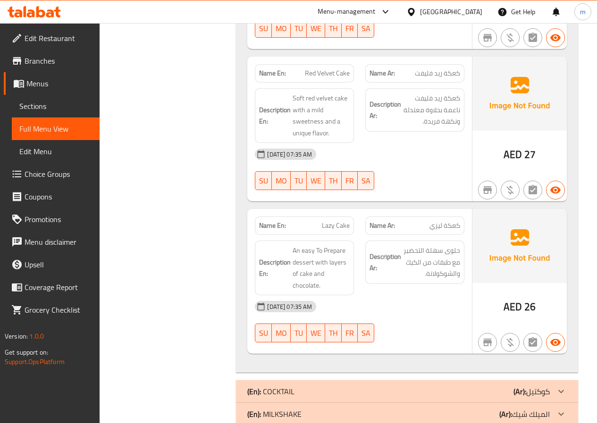
scroll to position [2110, 0]
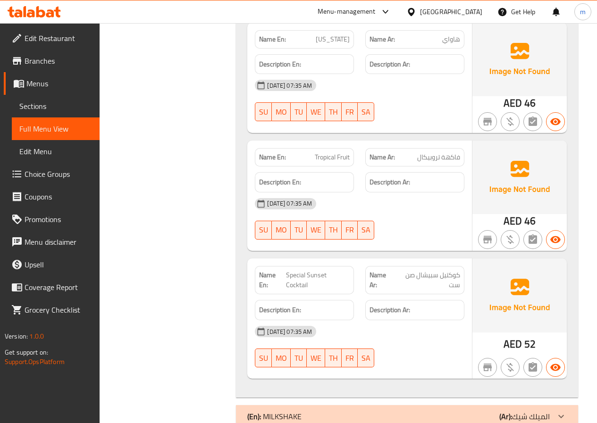
scroll to position [2625, 0]
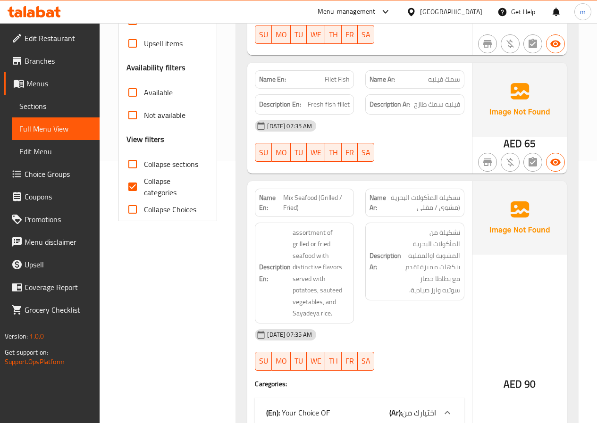
scroll to position [283, 0]
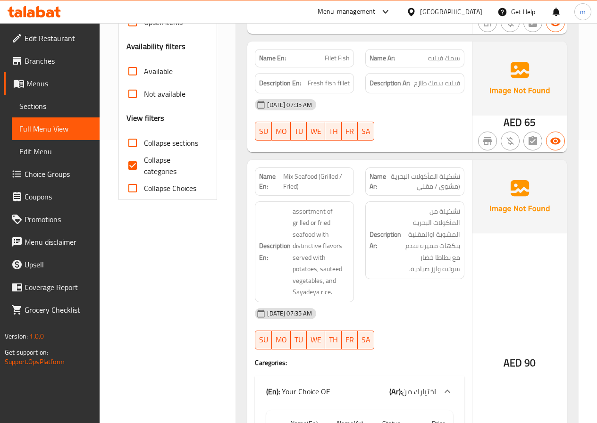
click at [150, 165] on span "Collapse categories" at bounding box center [173, 165] width 58 height 23
click at [144, 165] on input "Collapse categories" at bounding box center [132, 165] width 23 height 23
checkbox input "false"
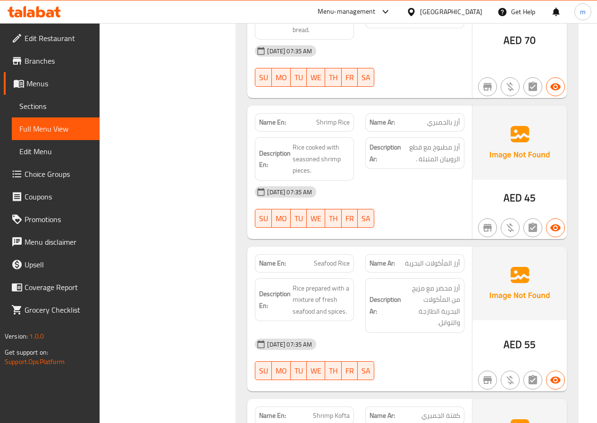
scroll to position [896, 0]
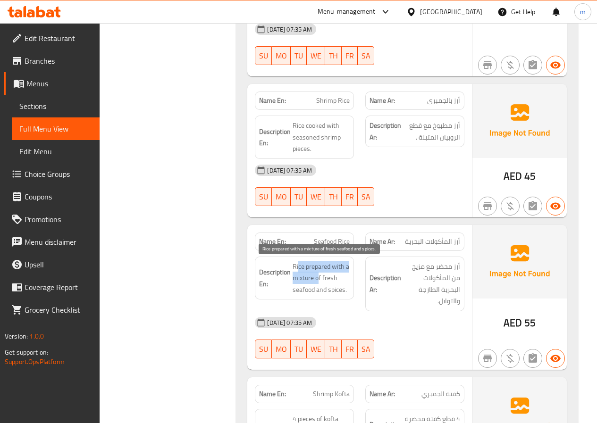
drag, startPoint x: 299, startPoint y: 266, endPoint x: 320, endPoint y: 272, distance: 22.1
click at [320, 273] on span "Rice prepared with a mixture of fresh seafood and spices." at bounding box center [321, 278] width 57 height 35
click at [311, 265] on span "Rice prepared with a mixture of fresh seafood and spices." at bounding box center [321, 278] width 57 height 35
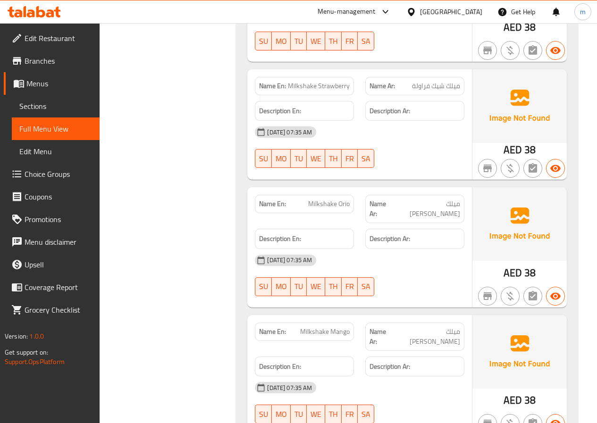
scroll to position [3238, 0]
